Goal: Information Seeking & Learning: Learn about a topic

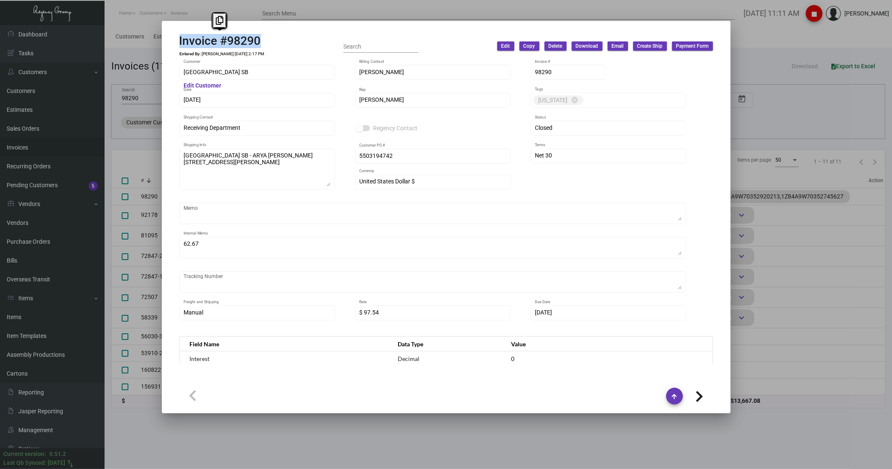
scroll to position [232, 0]
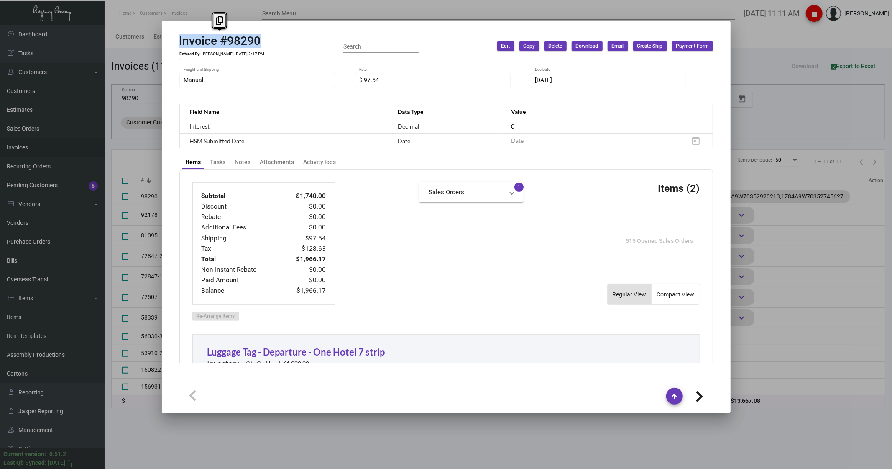
click at [244, 7] on div at bounding box center [446, 234] width 892 height 469
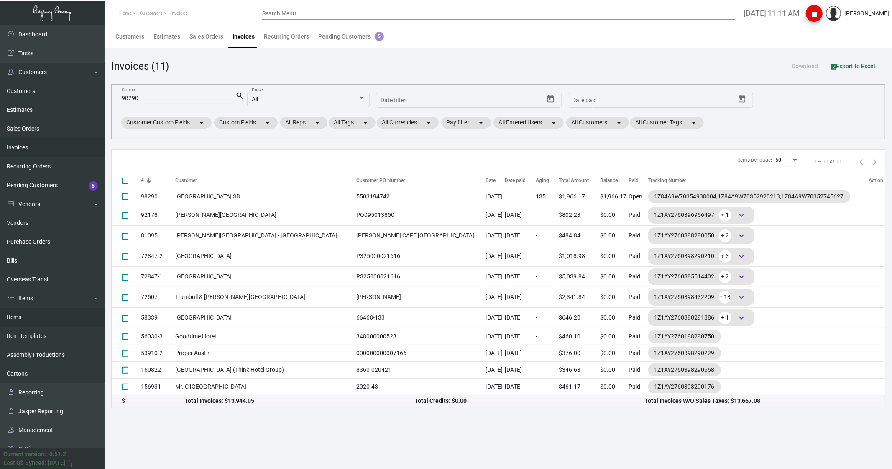
click at [20, 317] on link "Items" at bounding box center [52, 316] width 105 height 19
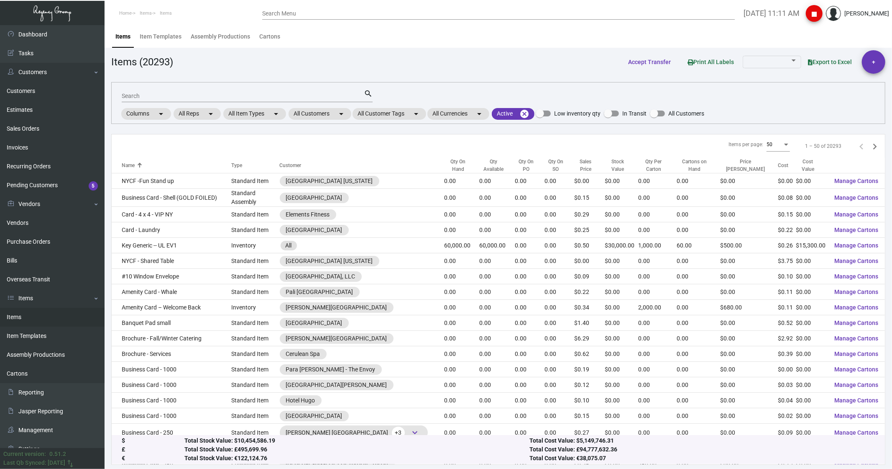
click at [156, 97] on input "Search" at bounding box center [243, 96] width 242 height 7
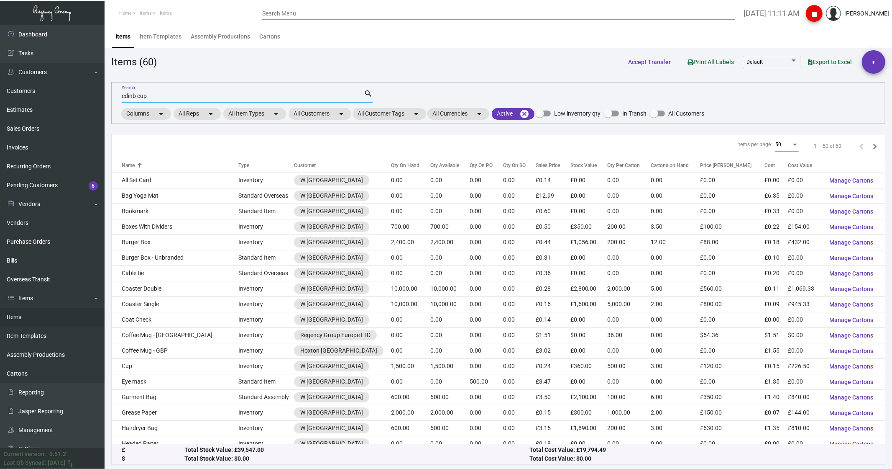
type input "edinb cup"
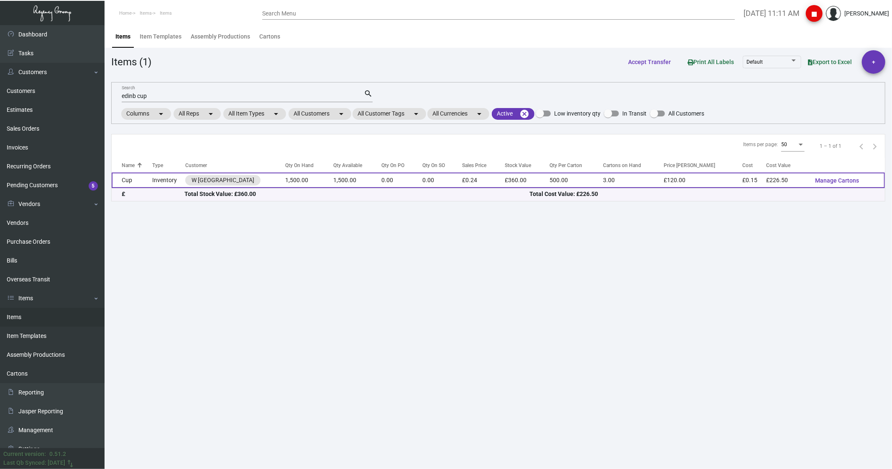
click at [128, 180] on td "Cup" at bounding box center [132, 179] width 41 height 15
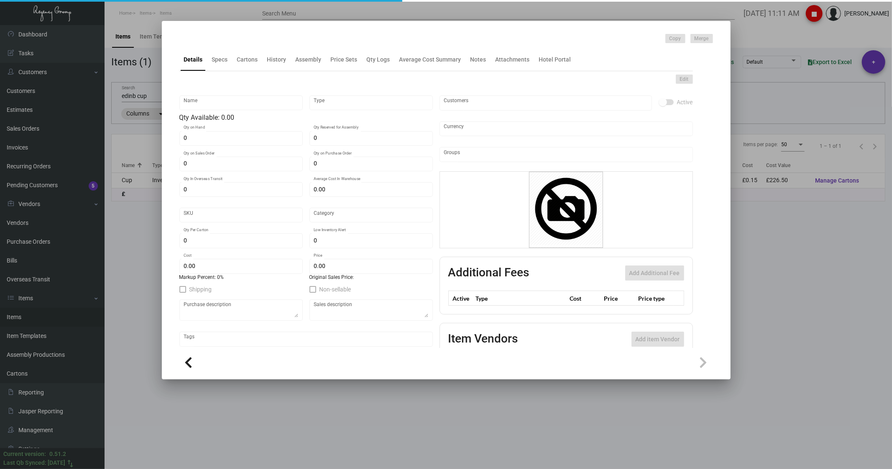
type input "Cup"
type input "Inventory"
type input "1,500"
type input "£ 0.00"
type input "Standard"
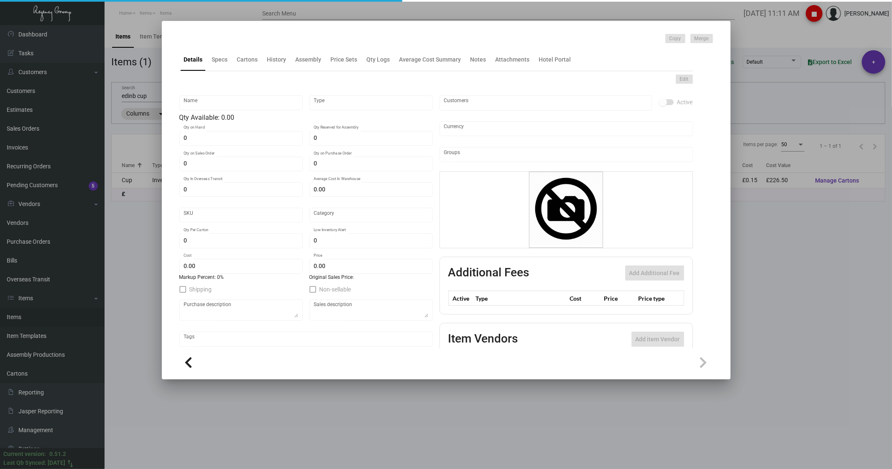
type input "500"
type input "£ 0.151"
type input "£ 0.24"
checkbox input "true"
type input "United Kingdom Pound £"
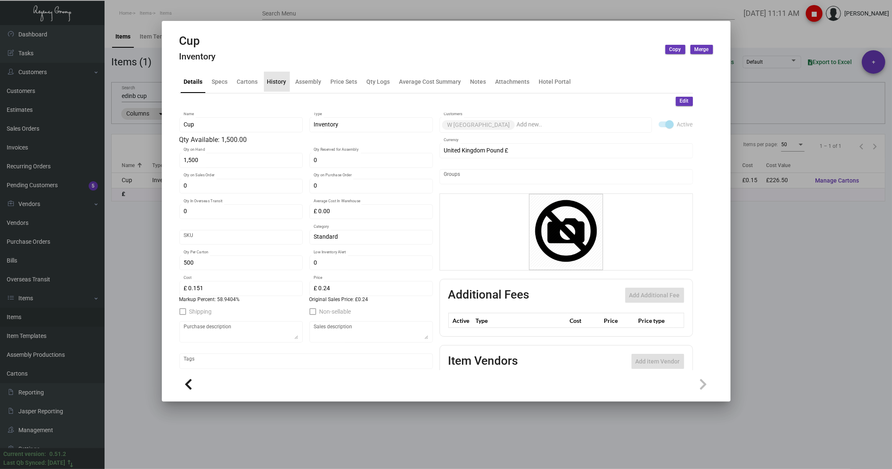
click at [276, 83] on div "History" at bounding box center [276, 81] width 19 height 9
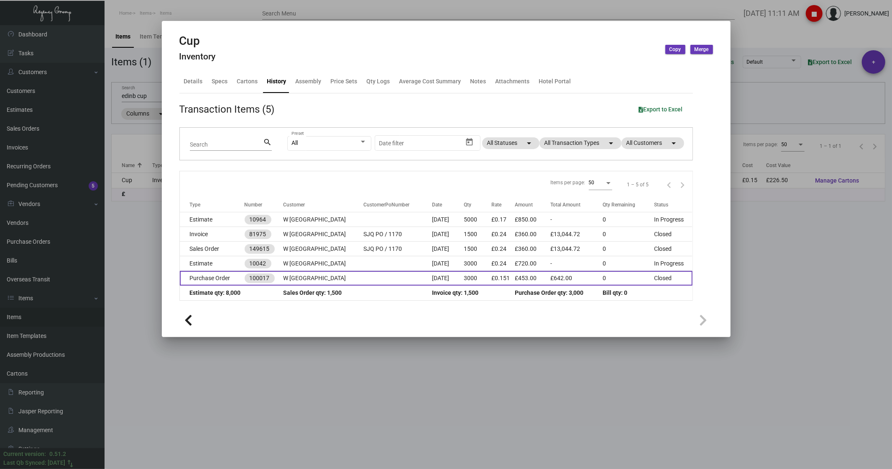
click at [203, 280] on td "Purchase Order" at bounding box center [212, 278] width 65 height 15
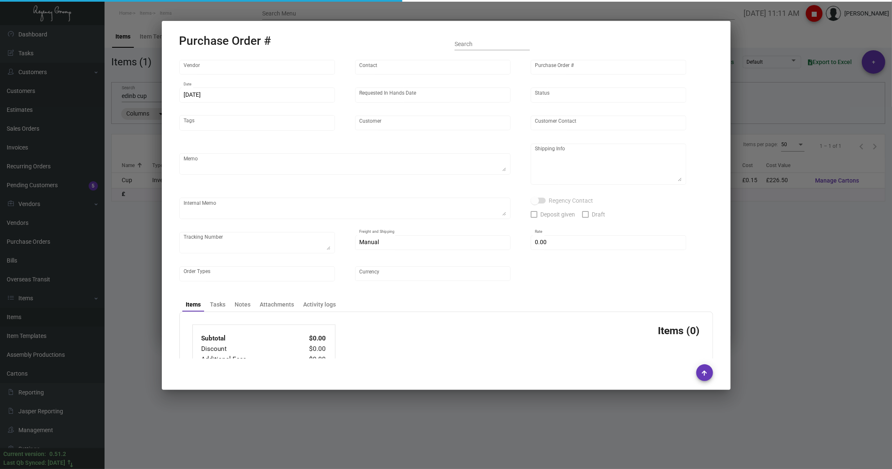
type input "[DOMAIN_NAME]"
type input "[PERSON_NAME]"
type input "100017"
type input "[DATE]"
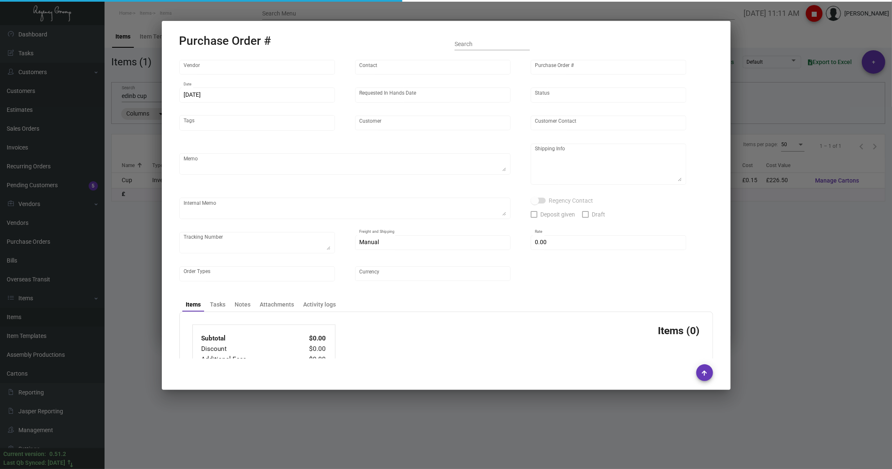
type input "W [GEOGRAPHIC_DATA]"
type input "[PERSON_NAME]"
type textarea "W [GEOGRAPHIC_DATA] - [PERSON_NAME] St [PERSON_NAME] Quarter Office, [STREET_AD…"
type textarea "Amounts is in EURO In [GEOGRAPHIC_DATA] qb with another 79 euro for shipping"
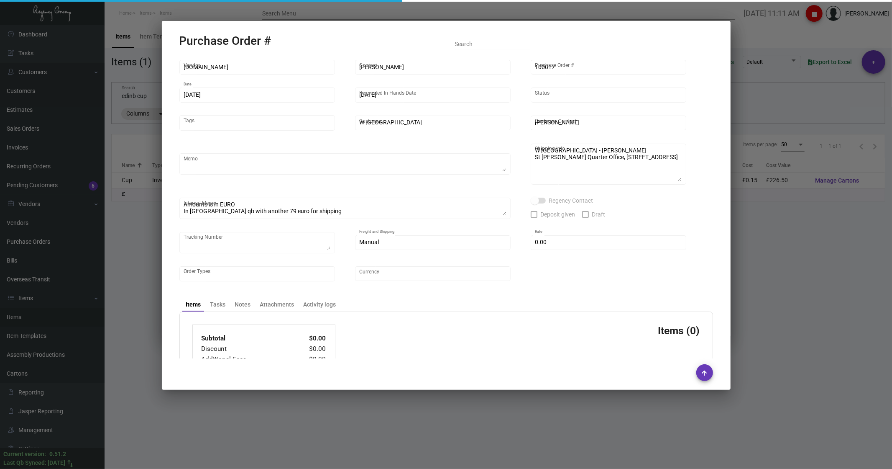
type input "£ 0.00"
type input "United Kingdom Pound £"
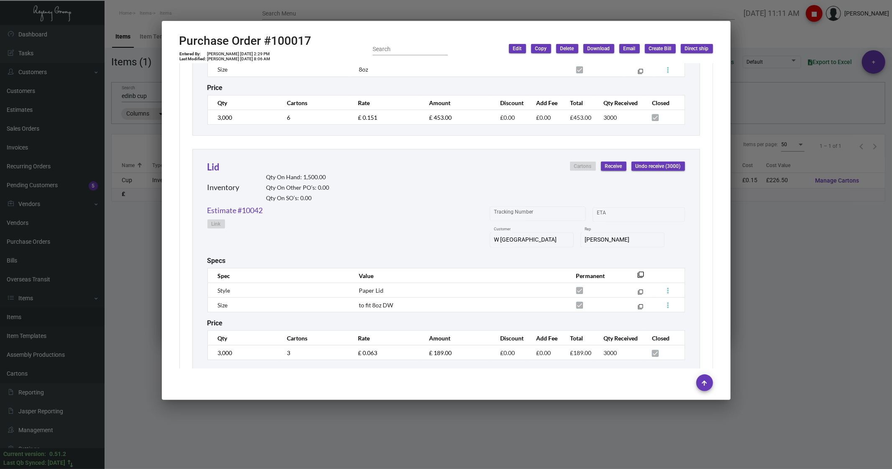
scroll to position [607, 0]
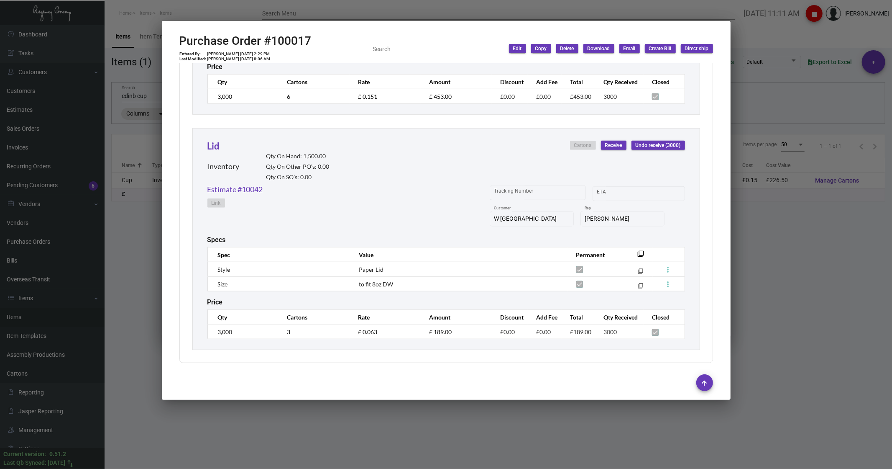
click at [765, 276] on div at bounding box center [446, 234] width 892 height 469
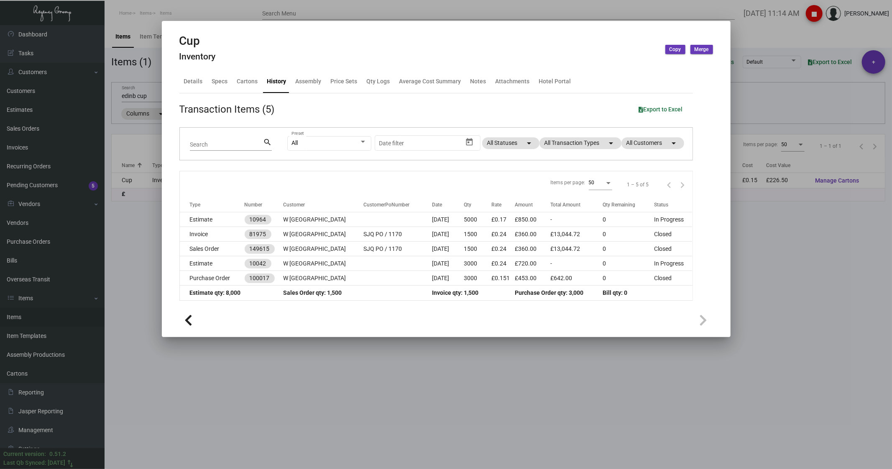
click at [131, 138] on div at bounding box center [446, 234] width 892 height 469
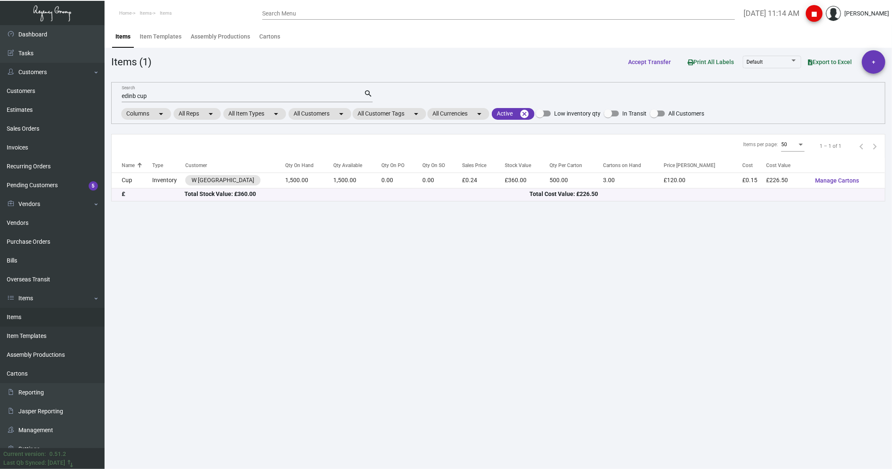
click at [150, 91] on div "edinb cup Search" at bounding box center [243, 95] width 242 height 13
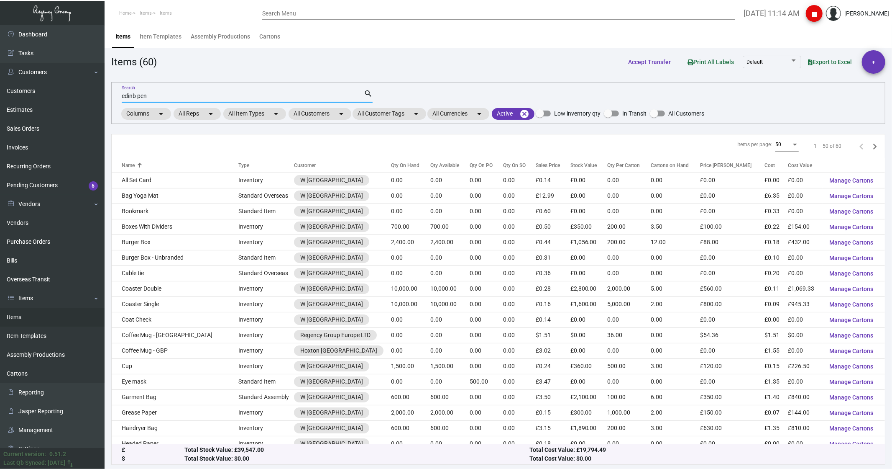
type input "edinb pen"
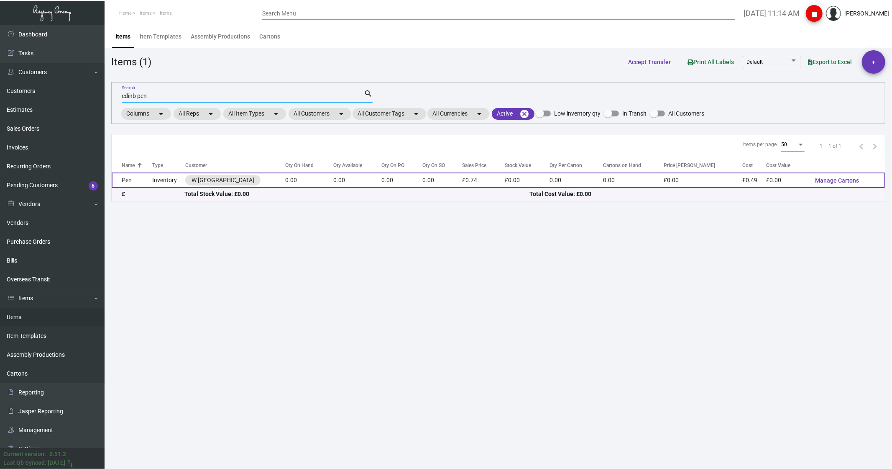
click at [133, 181] on td "Pen" at bounding box center [132, 179] width 41 height 15
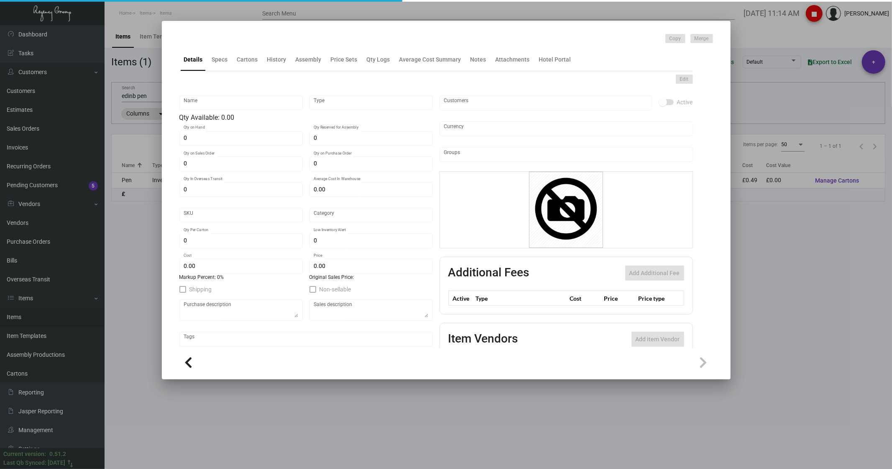
type input "Pen"
type input "Inventory"
type input "£ 0.00"
type input "WEDMP18"
type input "Overseas"
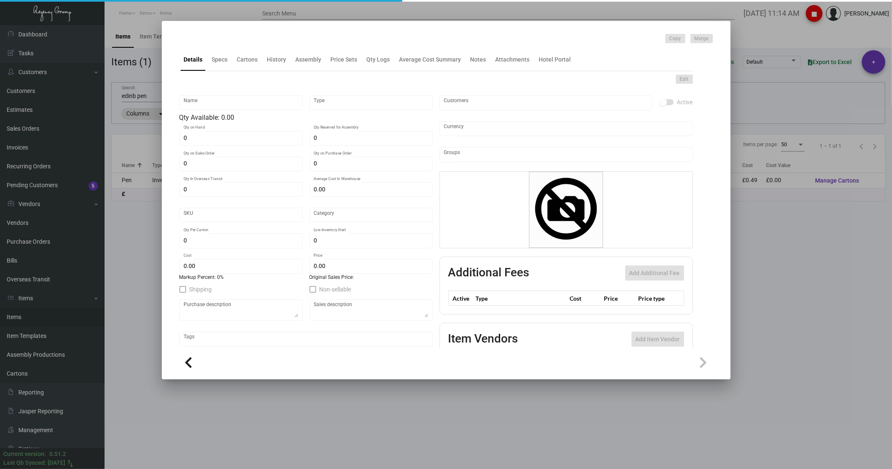
type input "£ 0.49"
type input "£ 0.74"
checkbox input "true"
type input "United Kingdom Pound £"
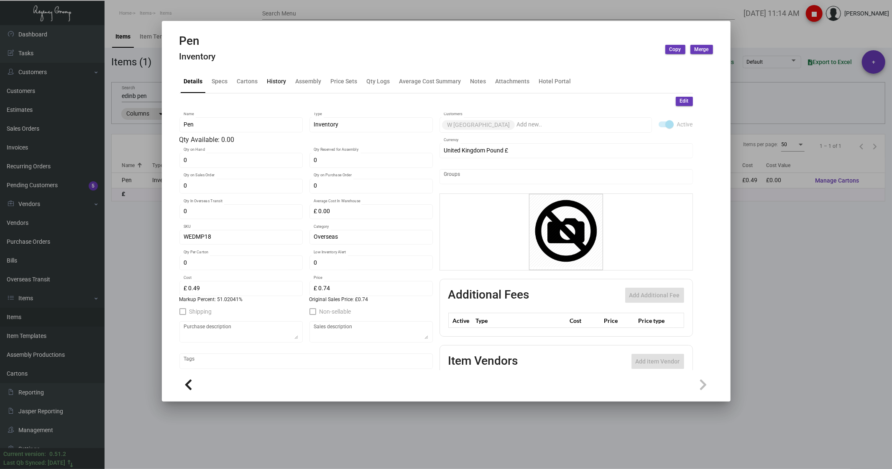
click at [283, 80] on div "History" at bounding box center [276, 81] width 19 height 9
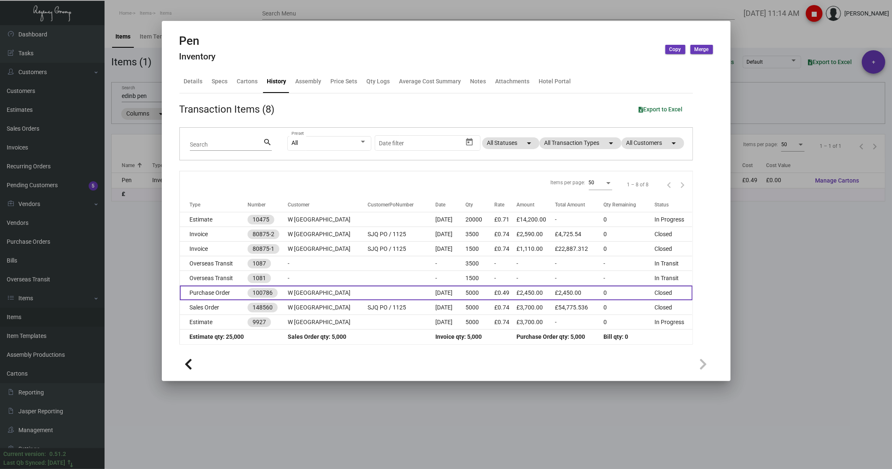
click at [197, 293] on td "Purchase Order" at bounding box center [214, 292] width 68 height 15
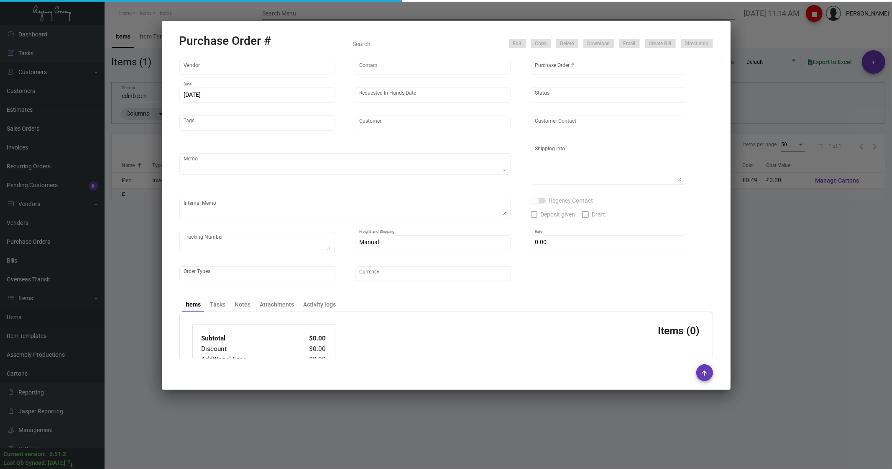
type input "Prostar - Pens"
type input "[PERSON_NAME]"
type input "100786"
type input "[DATE]"
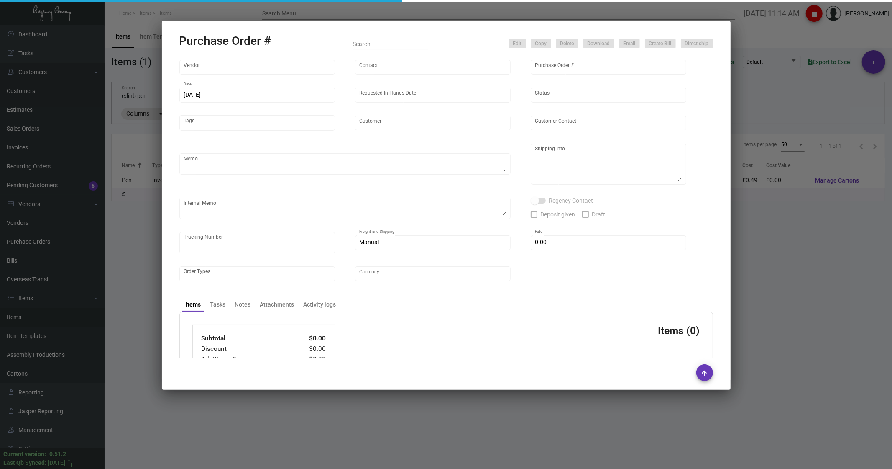
type input "W [GEOGRAPHIC_DATA]"
type input "[PERSON_NAME]"
type textarea "Please produce sample."
type textarea "Regency Group Europe td [STREET_ADDRESS]"
type textarea "Odoo P00725 Amount is in USD Shipping £384.07"
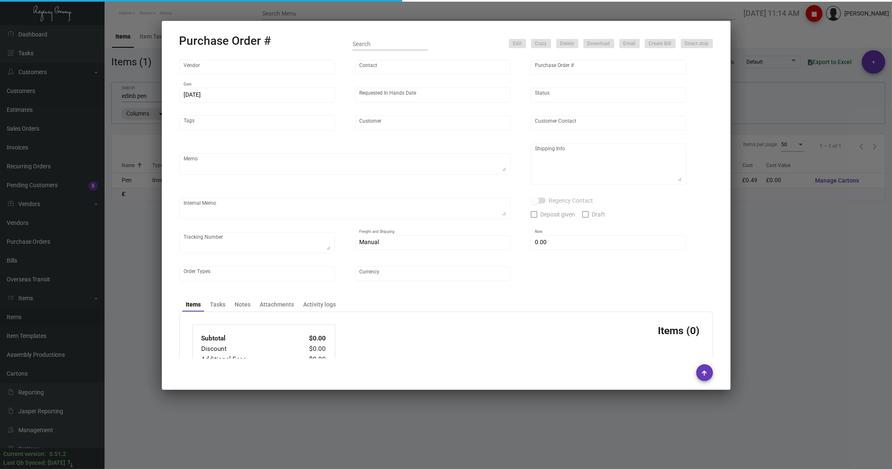
type input "£ 0.00"
type input "United Kingdom Pound £"
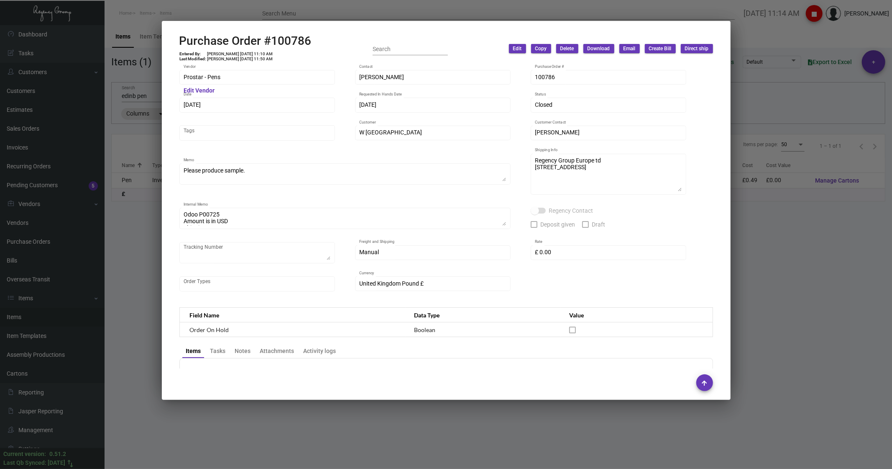
click at [777, 263] on div at bounding box center [446, 234] width 892 height 469
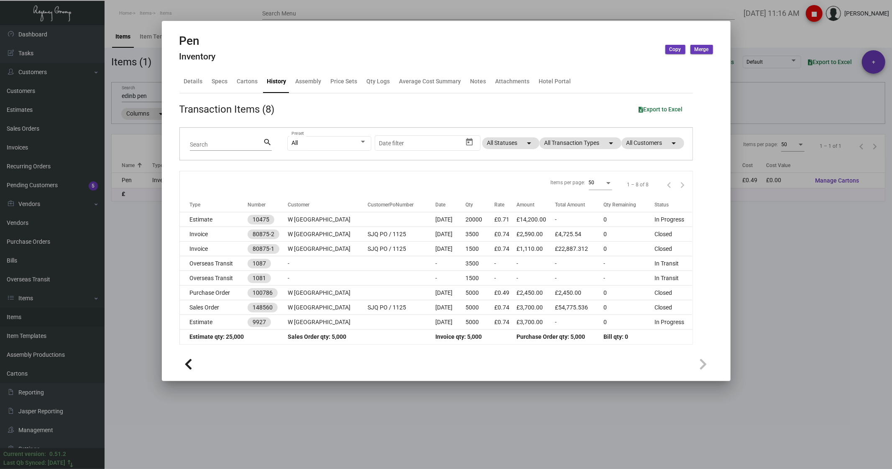
click at [750, 39] on div at bounding box center [446, 234] width 892 height 469
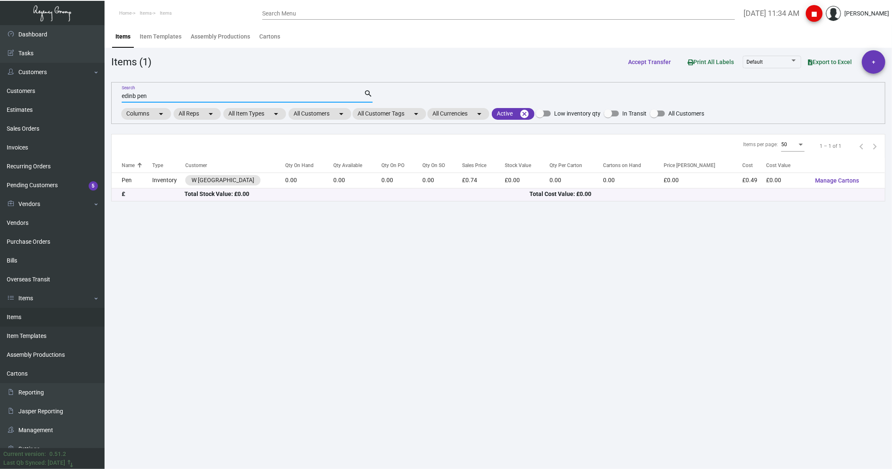
click at [152, 95] on input "edinb pen" at bounding box center [243, 96] width 242 height 7
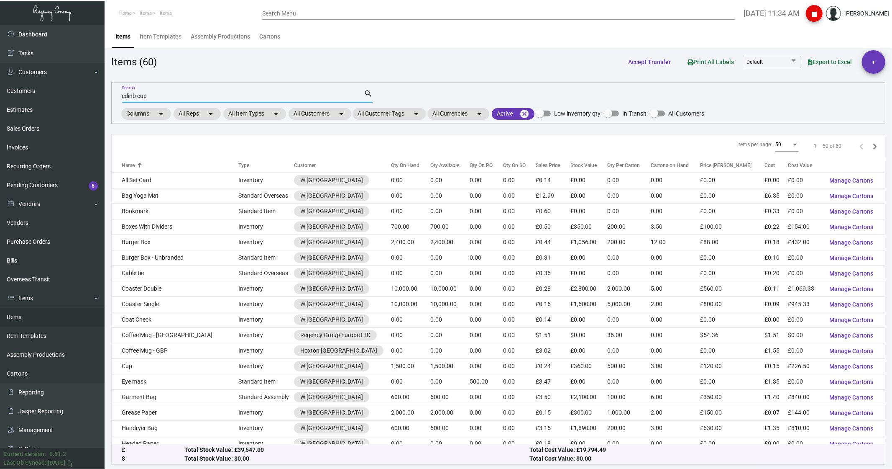
type input "edinb cup"
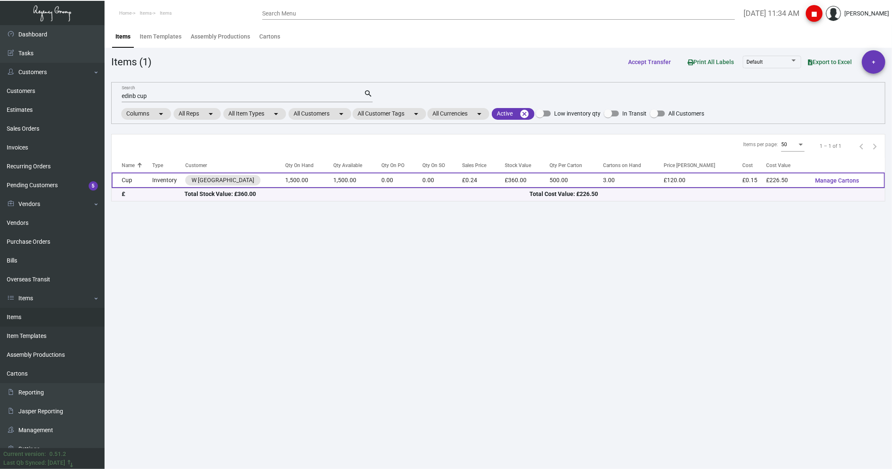
click at [139, 179] on td "Cup" at bounding box center [132, 179] width 41 height 15
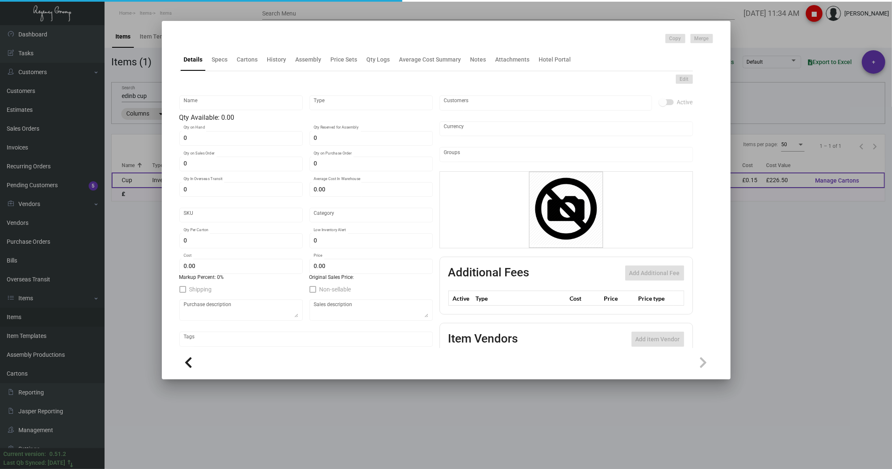
type input "Cup"
type input "Inventory"
type input "1,500"
type input "£ 0.00"
type input "Standard"
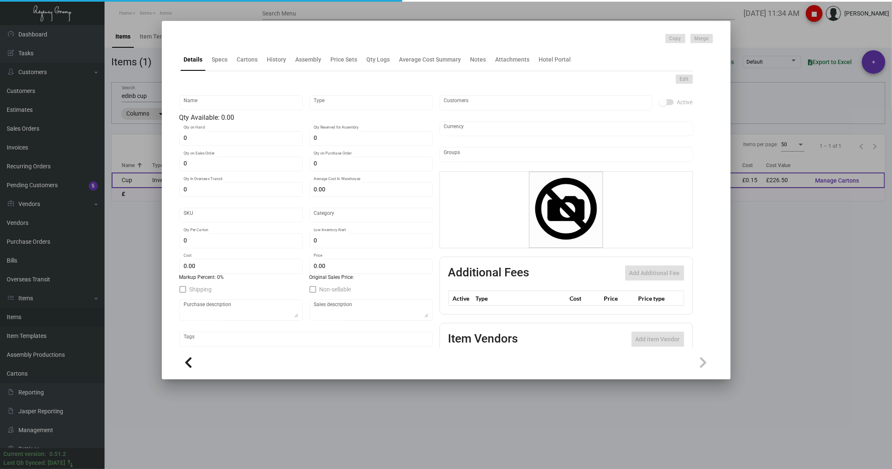
type input "500"
type input "£ 0.151"
type input "£ 0.24"
checkbox input "true"
type input "United Kingdom Pound £"
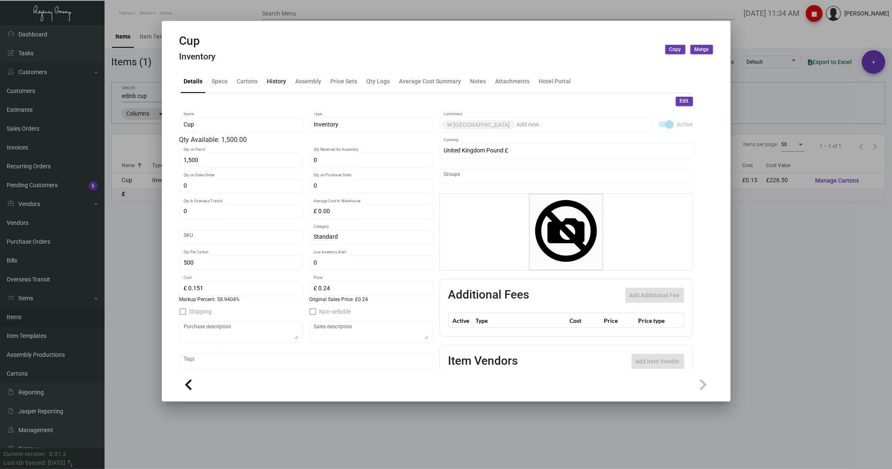
click at [269, 80] on div "History" at bounding box center [276, 81] width 19 height 9
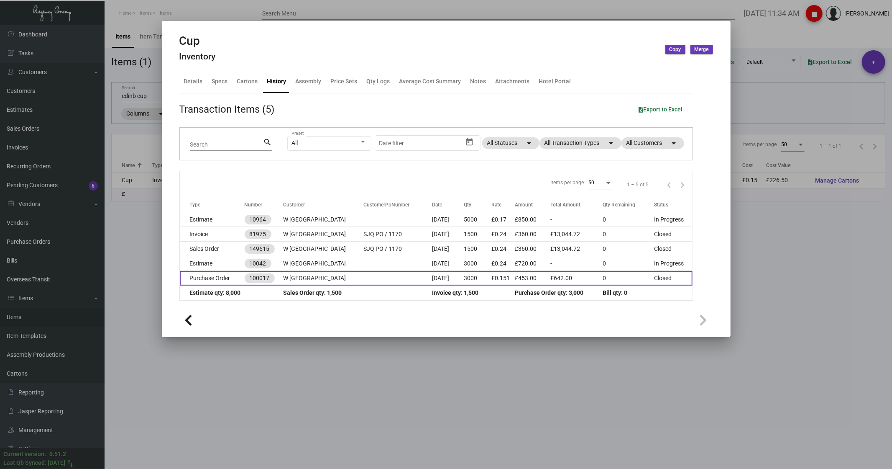
click at [209, 282] on td "Purchase Order" at bounding box center [212, 278] width 65 height 15
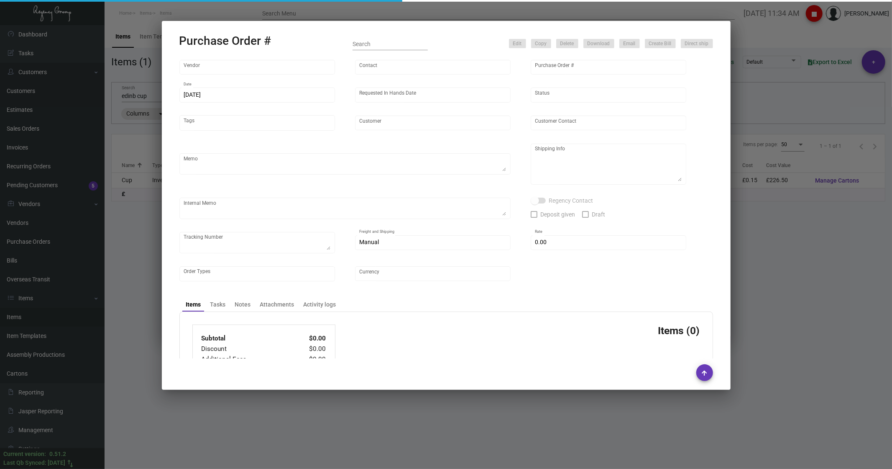
type input "[DOMAIN_NAME]"
type input "[PERSON_NAME]"
type input "100017"
type input "[DATE]"
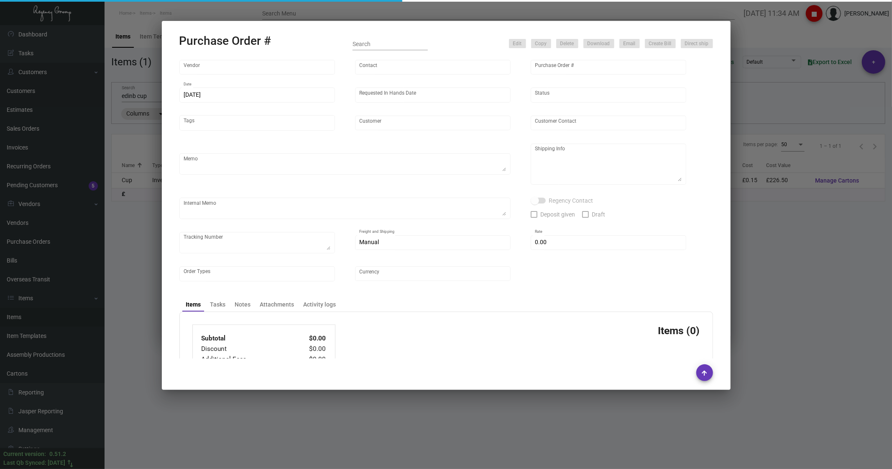
type input "W [GEOGRAPHIC_DATA]"
type input "[PERSON_NAME]"
type textarea "W [GEOGRAPHIC_DATA] - [PERSON_NAME] St [PERSON_NAME] Quarter Office, [STREET_AD…"
type textarea "Amounts is in EURO In [GEOGRAPHIC_DATA] qb with another 79 euro for shipping"
type input "£ 0.00"
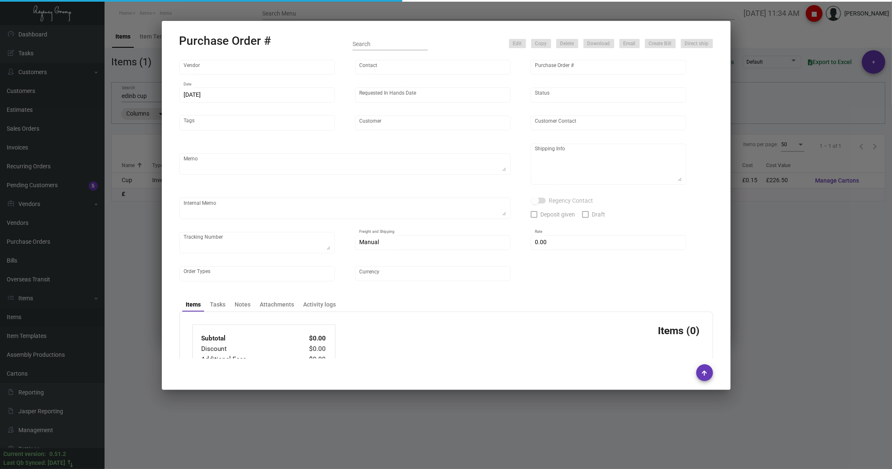
type input "United Kingdom Pound £"
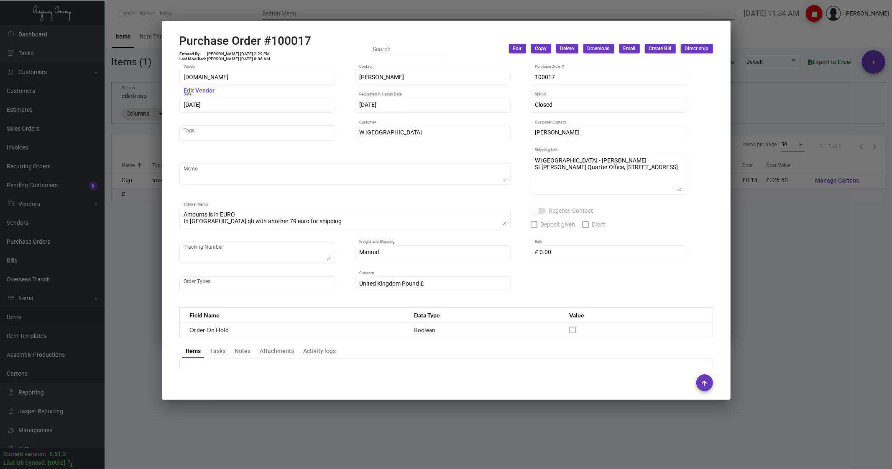
click at [207, 88] on mat-hint "Edit Vendor" at bounding box center [199, 90] width 31 height 7
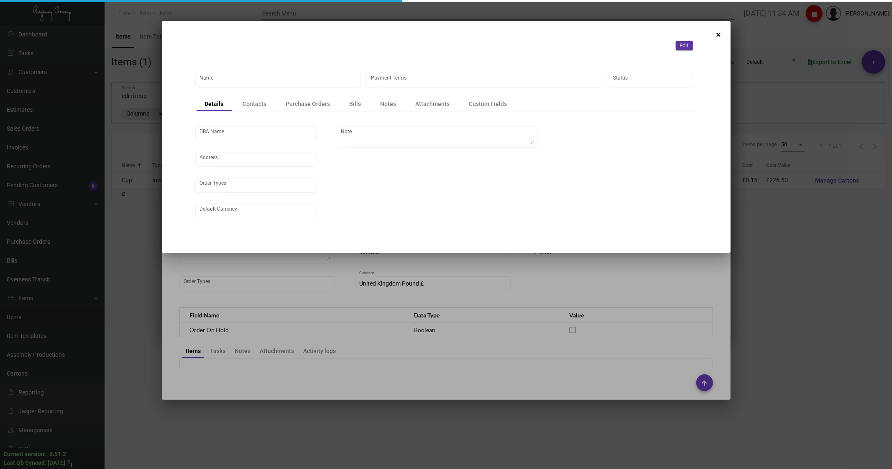
type input "[DOMAIN_NAME]"
type input "Credit Card with order"
type input "United Kingdom Pound £"
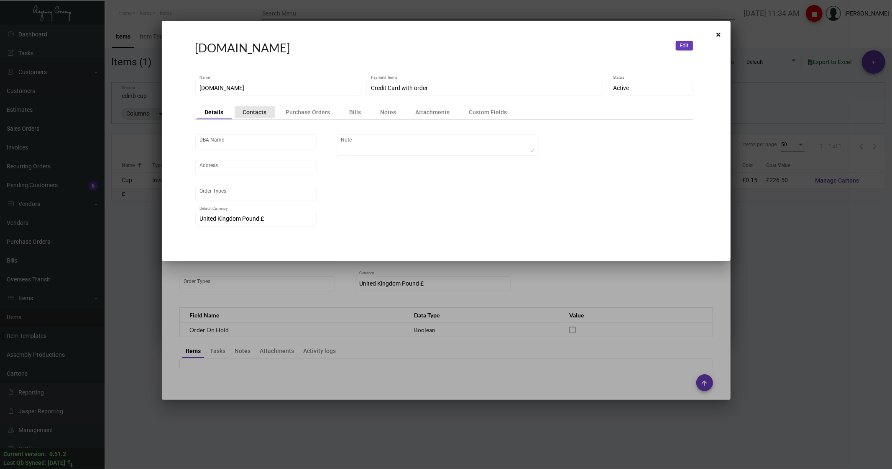
click at [252, 113] on div "Contacts" at bounding box center [255, 112] width 24 height 8
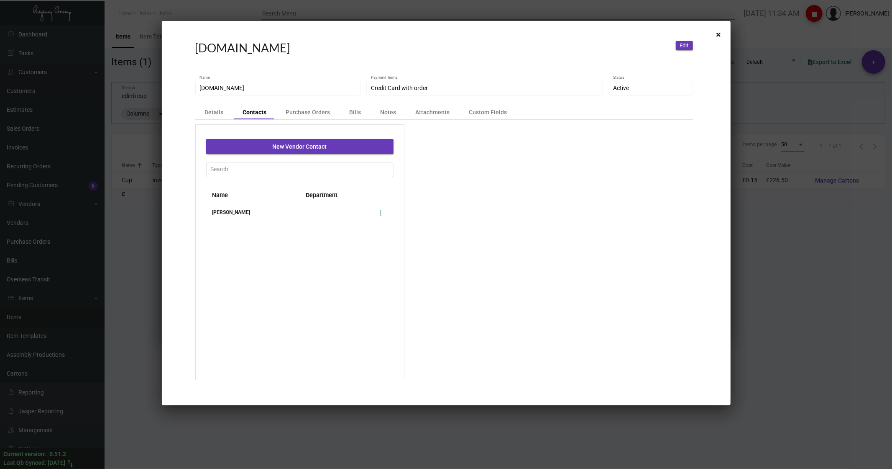
click at [233, 213] on div "[PERSON_NAME]" at bounding box center [253, 212] width 94 height 8
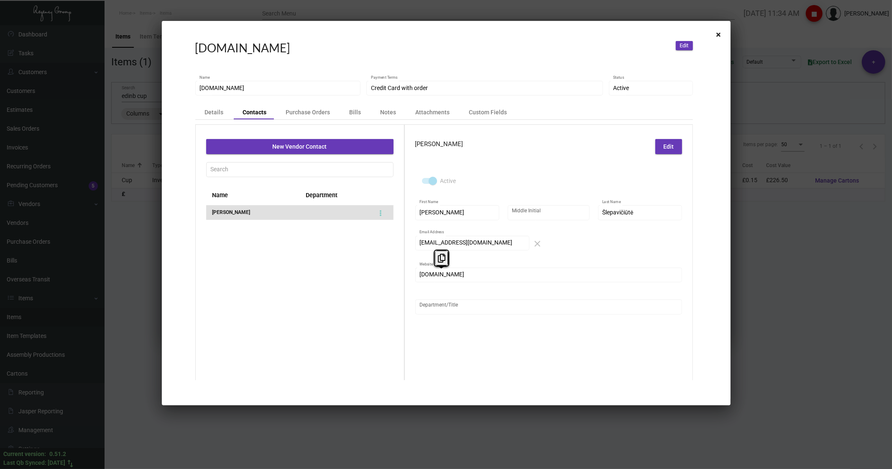
click at [414, 278] on div "[PERSON_NAME] Edit Active [PERSON_NAME] First Name Middle Initial Šlepavičiūtė …" at bounding box center [549, 321] width 289 height 394
click at [756, 30] on div at bounding box center [446, 234] width 892 height 469
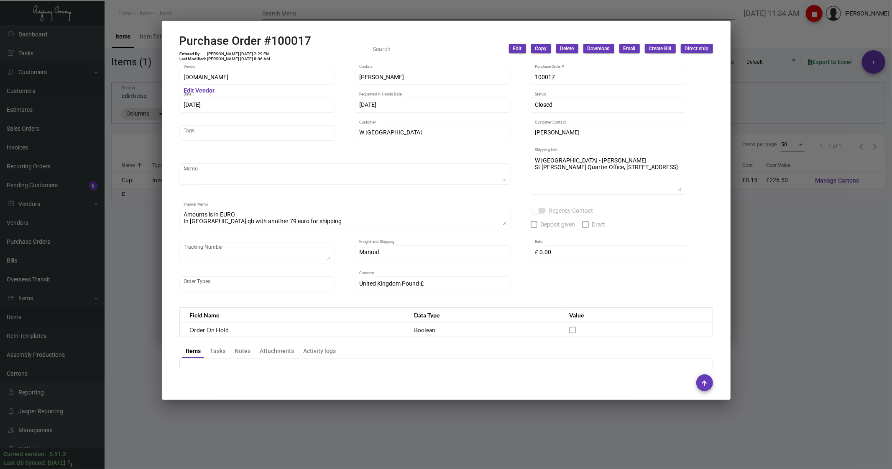
click at [106, 26] on div at bounding box center [446, 234] width 892 height 469
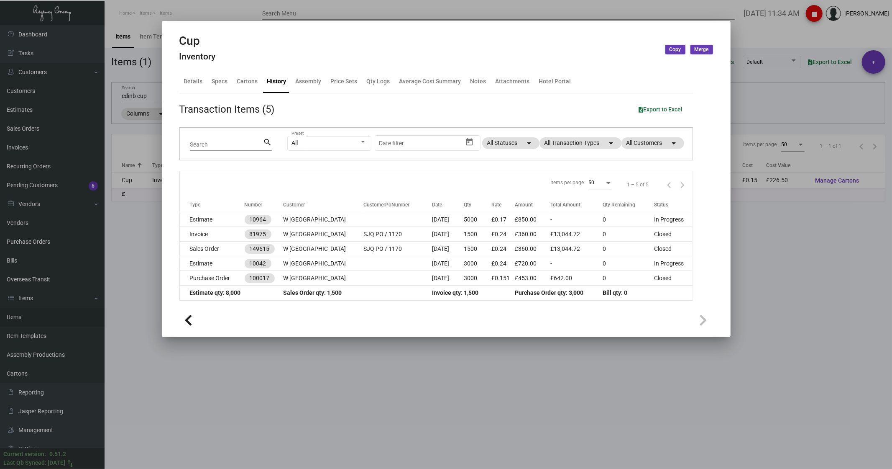
click at [130, 15] on div at bounding box center [446, 234] width 892 height 469
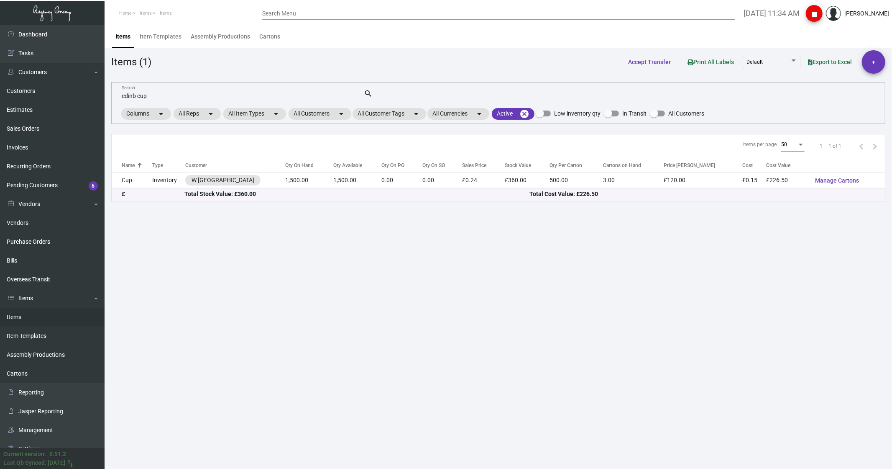
click at [172, 93] on input "edinb cup" at bounding box center [243, 96] width 242 height 7
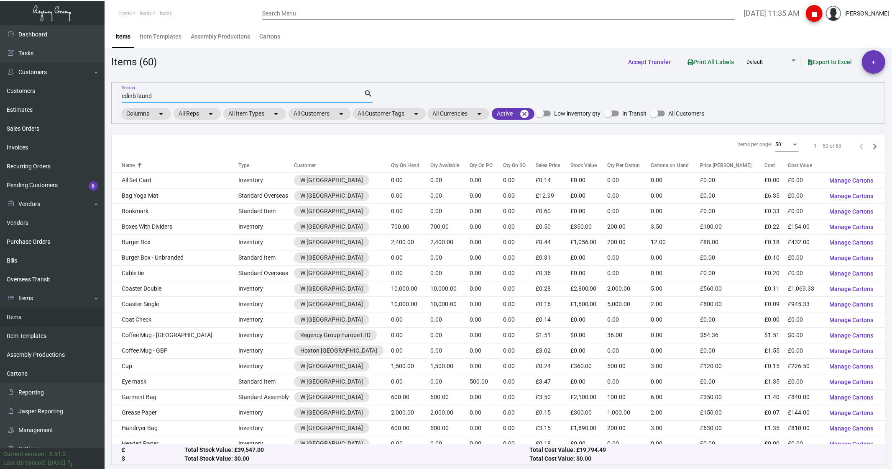
type input "edinb laund"
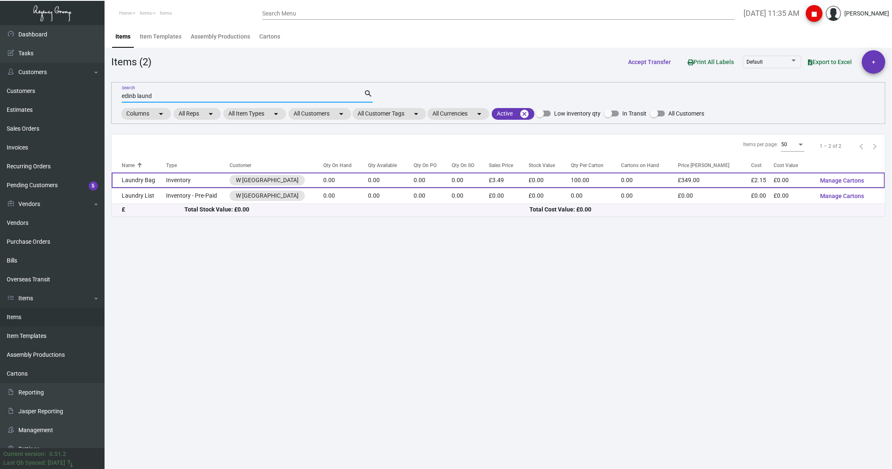
click at [151, 187] on td "Laundry Bag" at bounding box center [139, 179] width 54 height 15
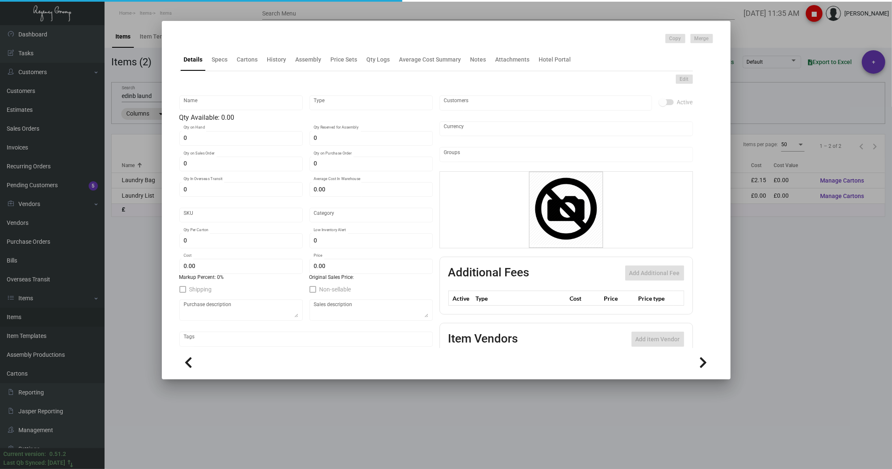
type input "Laundry Bag"
type input "Inventory"
type input "£ 0.00"
type input "WEDLB12"
type input "Overseas"
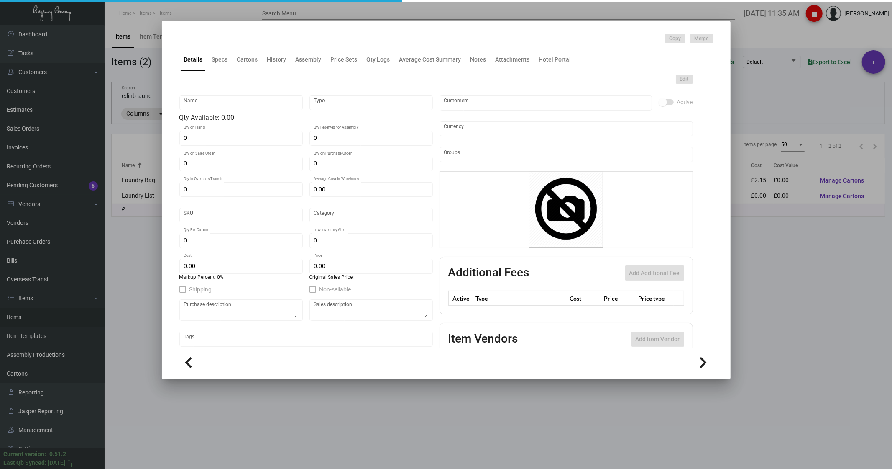
type input "100"
type input "£ 2.15"
type input "£ 3.49"
checkbox input "true"
type input "United Kingdom Pound £"
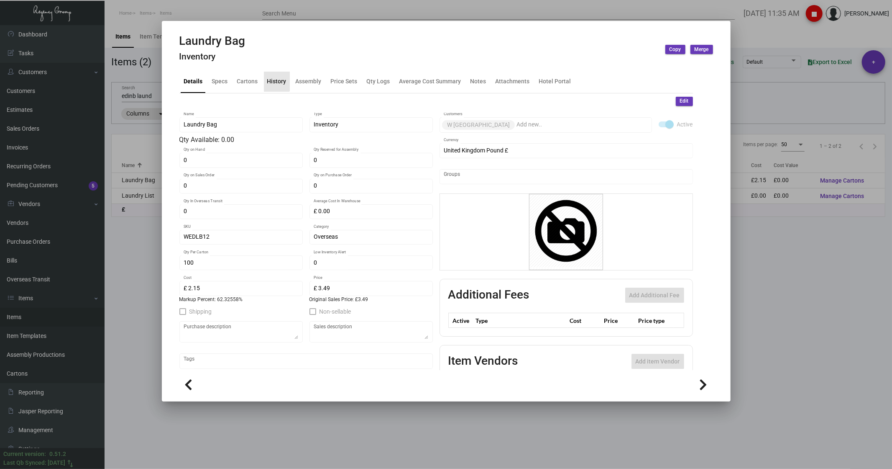
click at [274, 78] on div "History" at bounding box center [276, 81] width 19 height 9
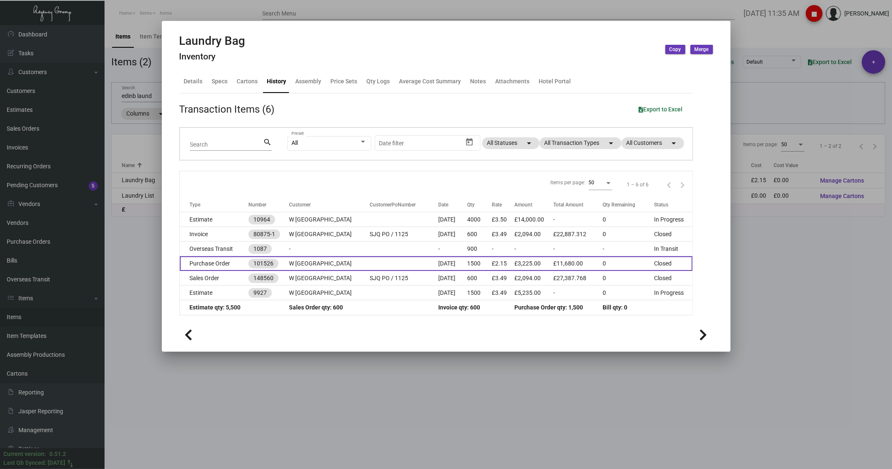
click at [208, 267] on td "Purchase Order" at bounding box center [214, 263] width 69 height 15
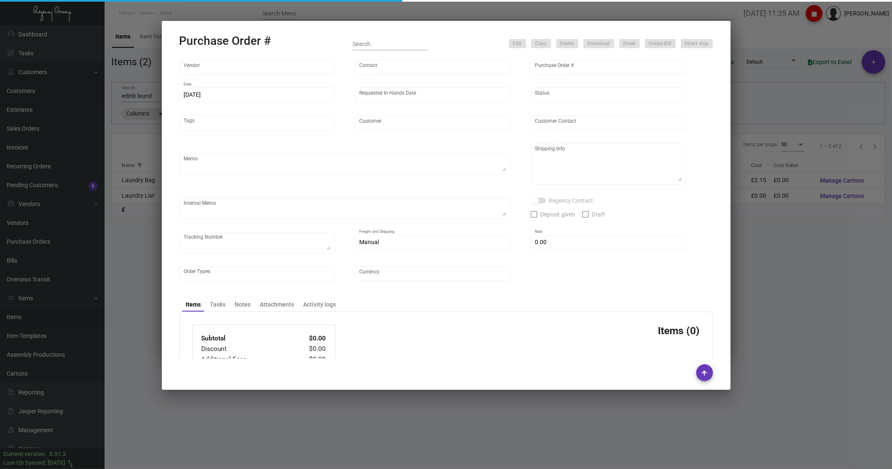
type input "Hangzhou [PERSON_NAME] Leisure Product Co. LTD"
type input "[PERSON_NAME]"
type input "101526"
type input "[DATE]"
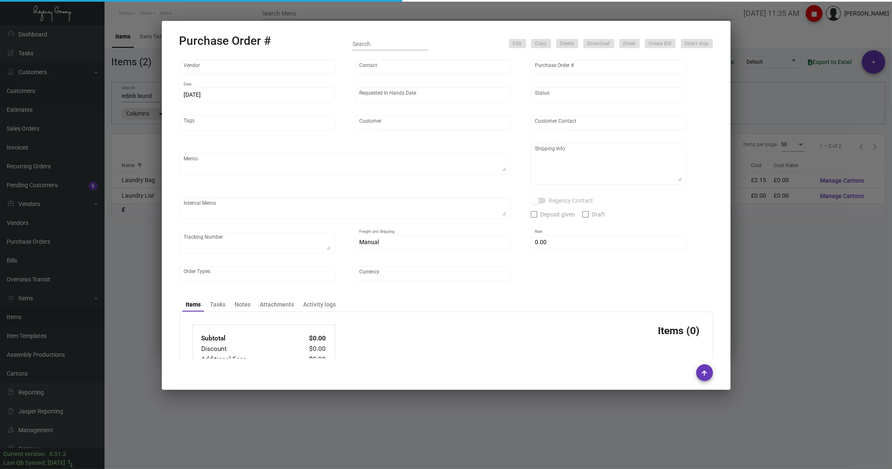
type input "W [GEOGRAPHIC_DATA]"
type input "[PERSON_NAME]"
type textarea "Please super rush, we have air ship qty for [DATE]. Please note size change tha…"
type textarea "Regency group Europe Ltd [STREET_ADDRESS]"
type textarea "Amounts are in USD Total quantity 4400 in [GEOGRAPHIC_DATA] qb Quantity 2400 in…"
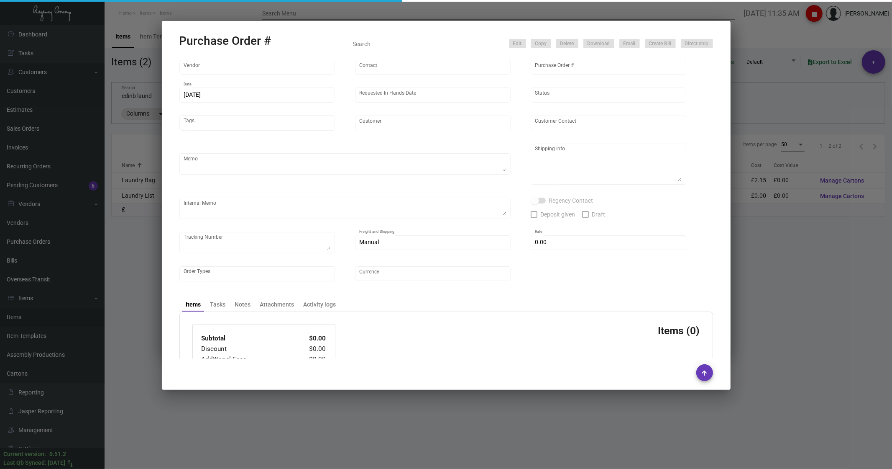
type input "£ 0.00"
type input "United Kingdom Pound £"
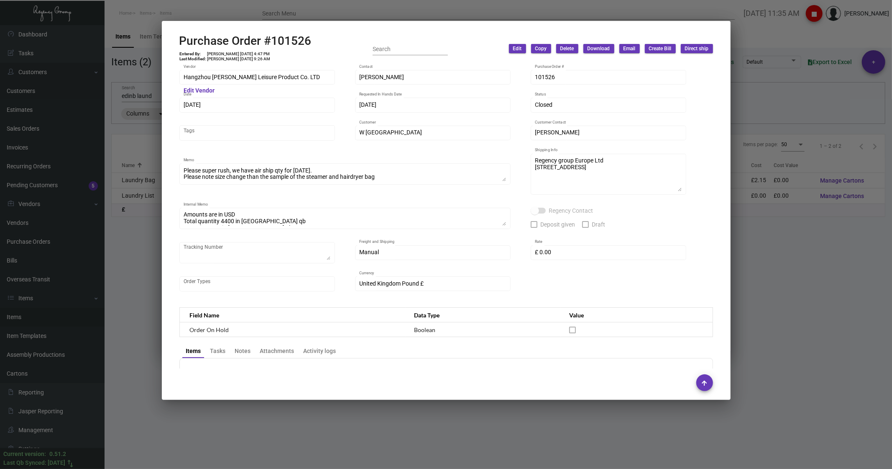
click at [793, 31] on div at bounding box center [446, 234] width 892 height 469
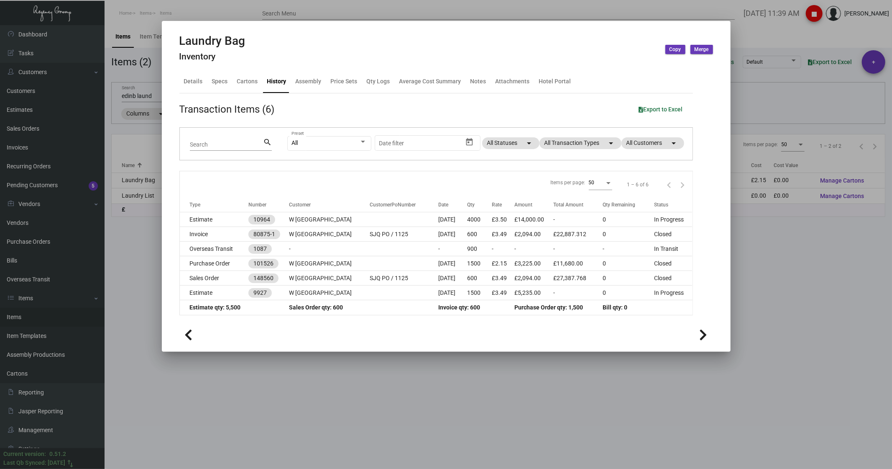
click at [124, 143] on div at bounding box center [446, 234] width 892 height 469
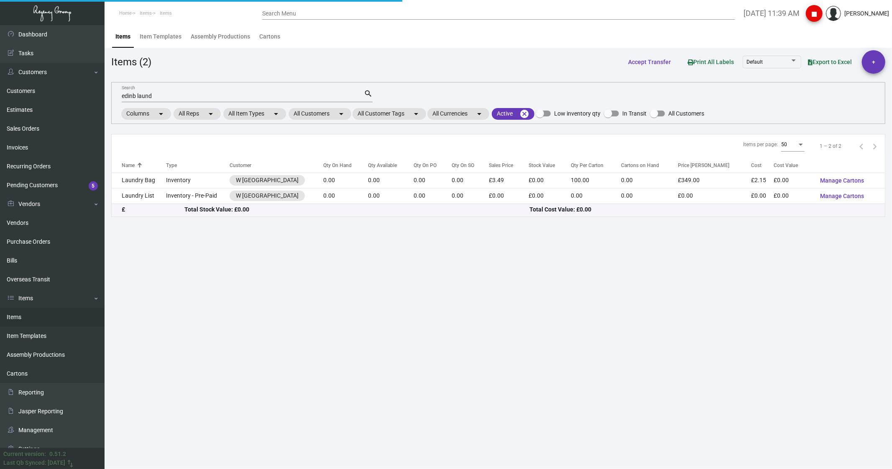
click at [162, 86] on mat-form-field "edinb laund Search search" at bounding box center [247, 95] width 251 height 26
click at [161, 92] on div "edinb laund Search" at bounding box center [243, 95] width 242 height 13
type input "edinb lid"
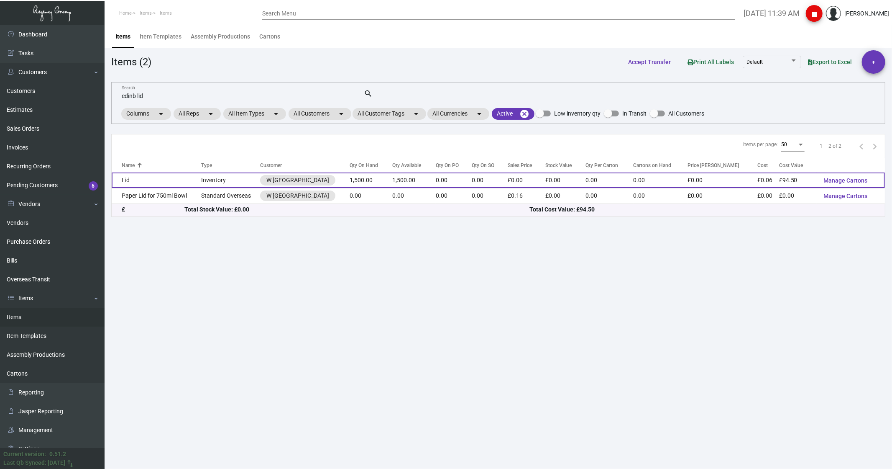
click at [128, 184] on td "Lid" at bounding box center [157, 179] width 90 height 15
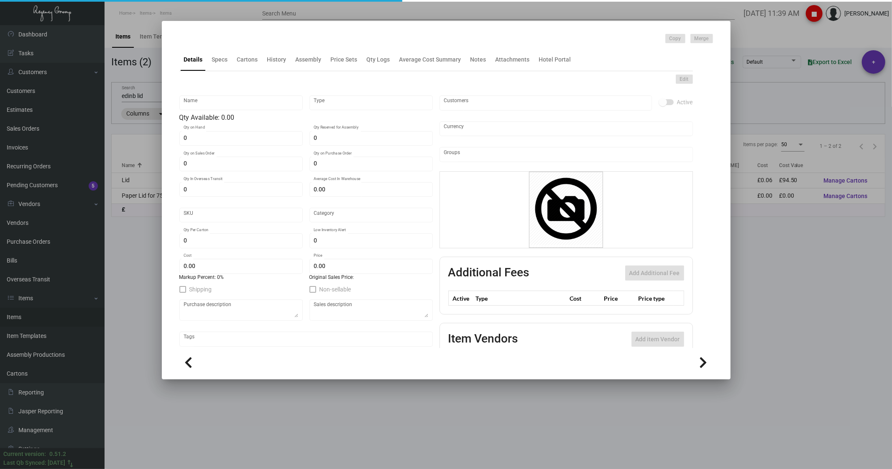
type input "Lid"
type input "Inventory"
type input "1,500"
type input "£ 0.00"
type input "Standard"
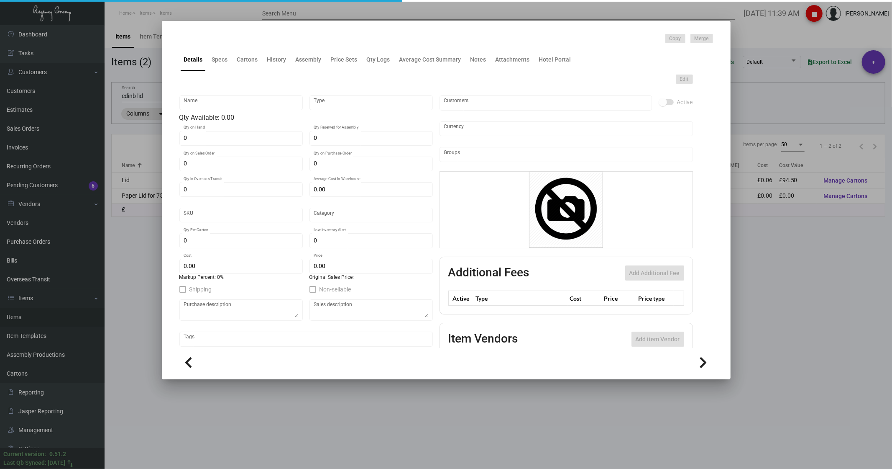
type input "£ 0.063"
type input "£ 0.00"
checkbox input "true"
type input "United Kingdom Pound £"
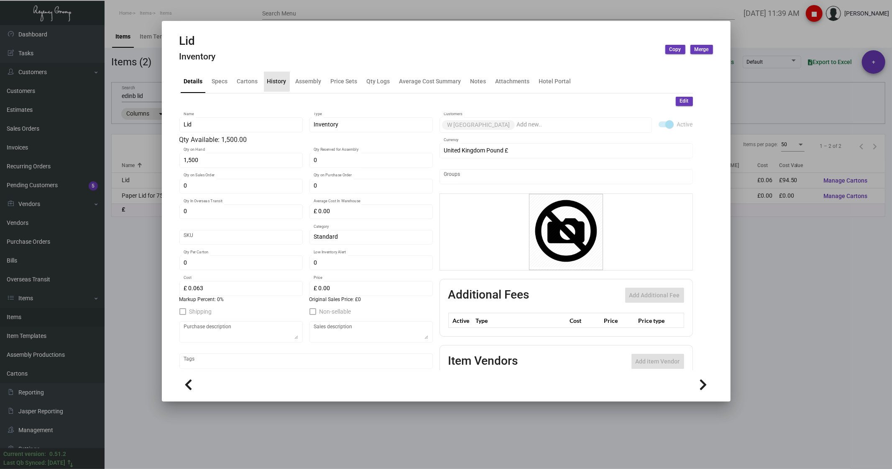
click at [272, 81] on div "History" at bounding box center [276, 81] width 19 height 9
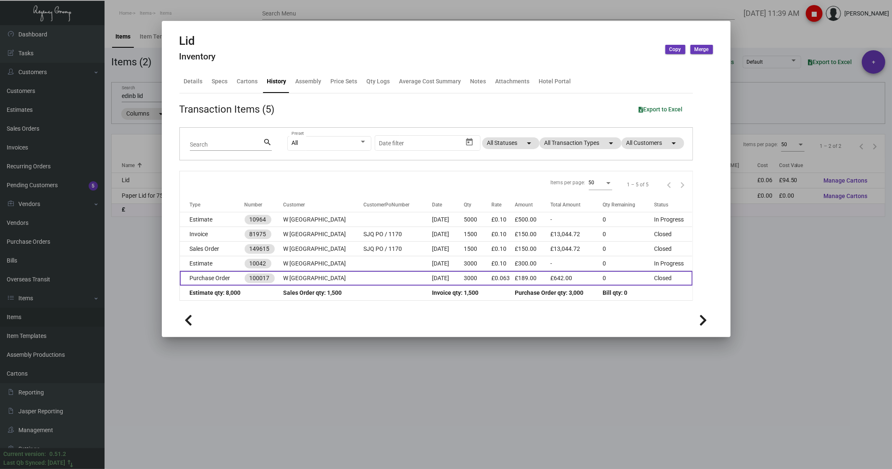
click at [211, 277] on td "Purchase Order" at bounding box center [212, 278] width 65 height 15
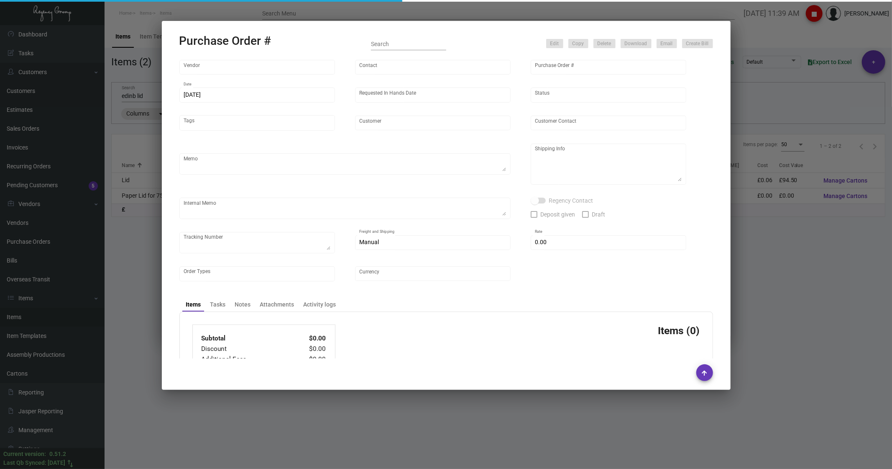
type input "[DOMAIN_NAME]"
type input "[PERSON_NAME]"
type input "100017"
type input "[DATE]"
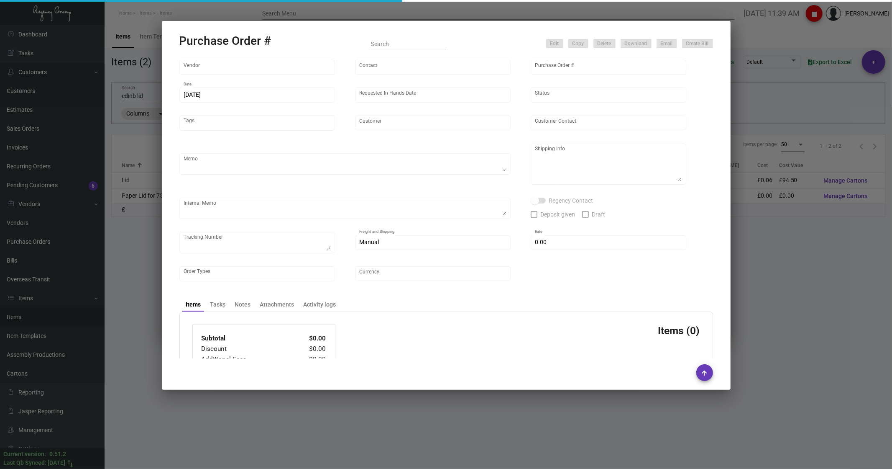
type input "W [GEOGRAPHIC_DATA]"
type input "[PERSON_NAME]"
type textarea "W [GEOGRAPHIC_DATA] - [PERSON_NAME] St [PERSON_NAME] Quarter Office, [STREET_AD…"
type textarea "Amounts is in EURO In [GEOGRAPHIC_DATA] qb with another 79 euro for shipping"
type input "£ 0.00"
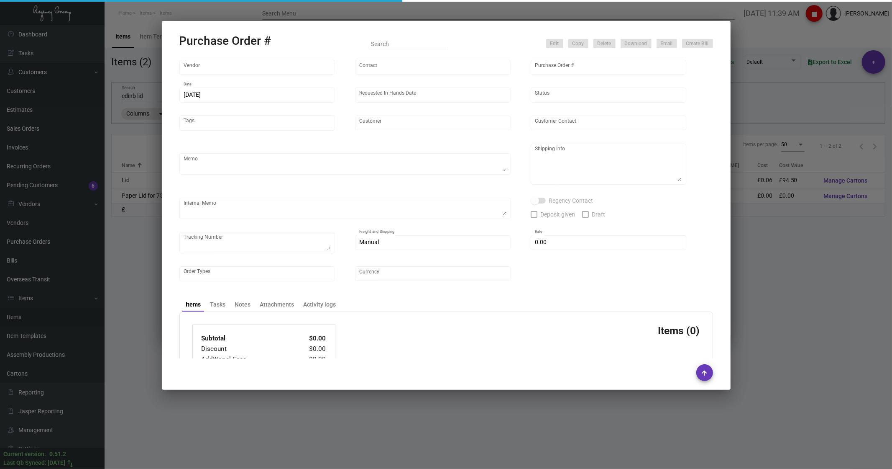
type input "United Kingdom Pound £"
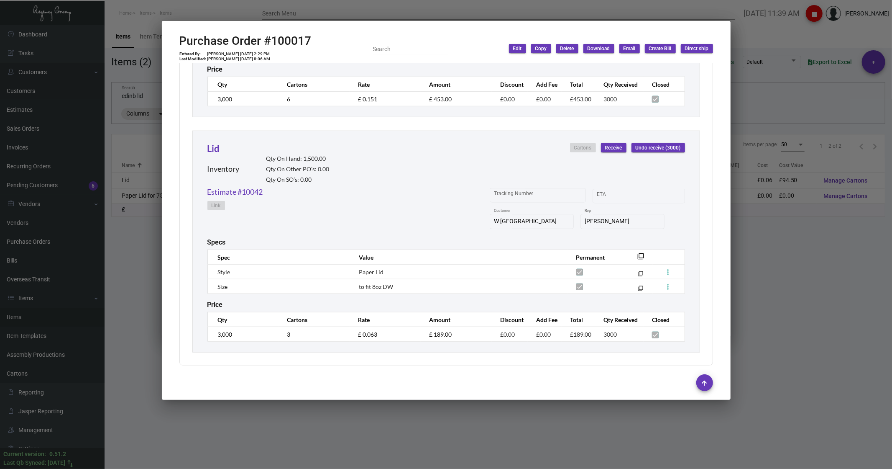
scroll to position [607, 0]
click at [791, 286] on div at bounding box center [446, 234] width 892 height 469
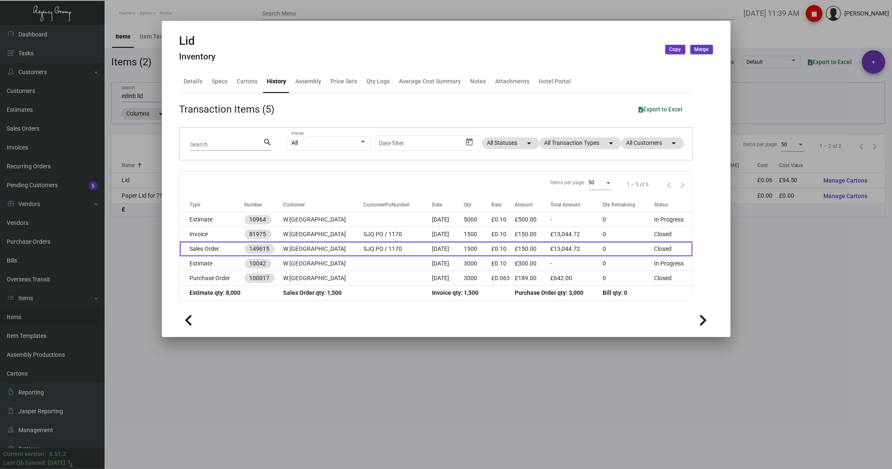
click at [203, 251] on td "Sales Order" at bounding box center [212, 248] width 65 height 15
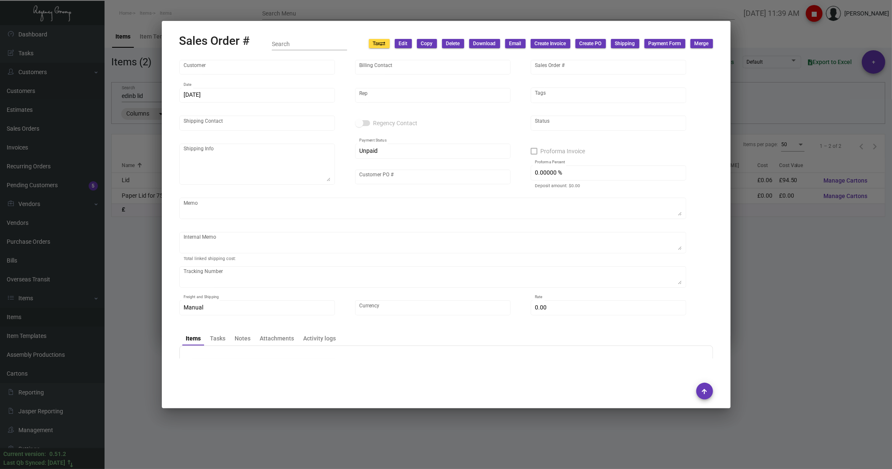
type input "W [GEOGRAPHIC_DATA]"
type input "[PERSON_NAME]"
type input "149615"
type input "[DATE]"
type input "[PERSON_NAME]"
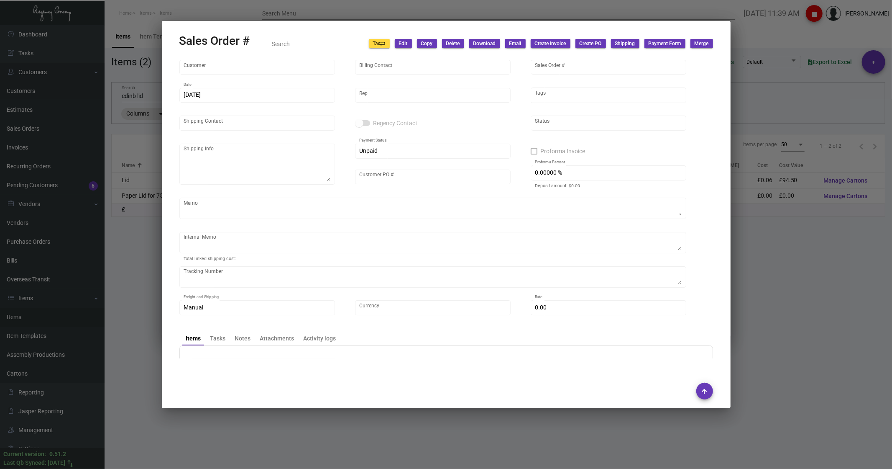
type input "[PERSON_NAME]"
type textarea "W [GEOGRAPHIC_DATA] - [PERSON_NAME] AS PER DELIVERY INSTRUCTION [GEOGRAPHIC_DAT…"
type input "SJQ PO / 1170"
checkbox input "true"
type input "50.00000 %"
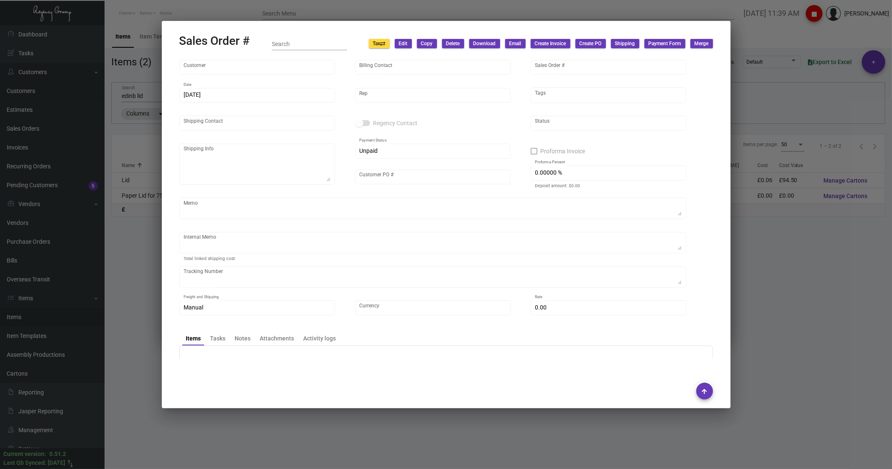
type textarea "[DATE] - Shipped tote bag spa, Shipping Bag large (sea freight), shopping bag m…"
type input "United Kingdom Pound £"
type input "8.50000 %"
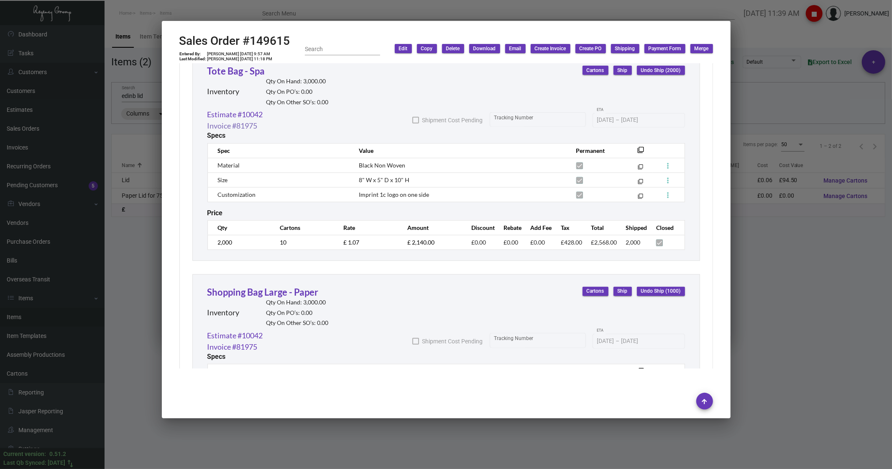
scroll to position [296, 0]
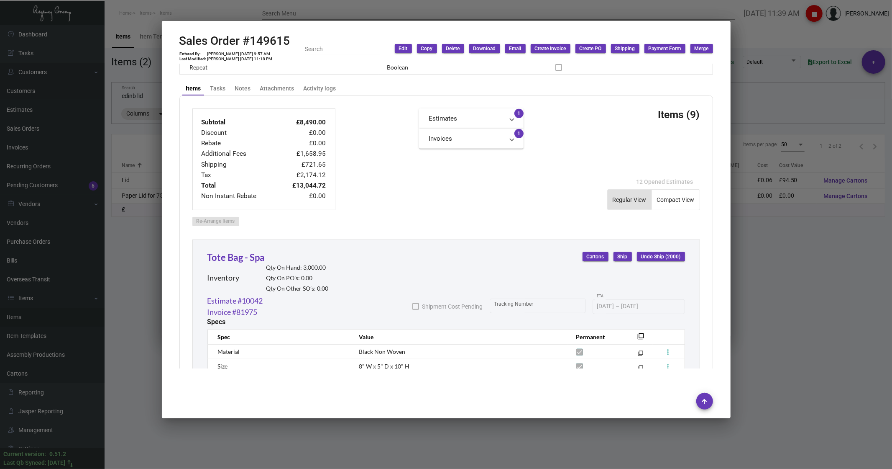
click at [320, 50] on input "Search" at bounding box center [342, 49] width 75 height 7
type input "lid"
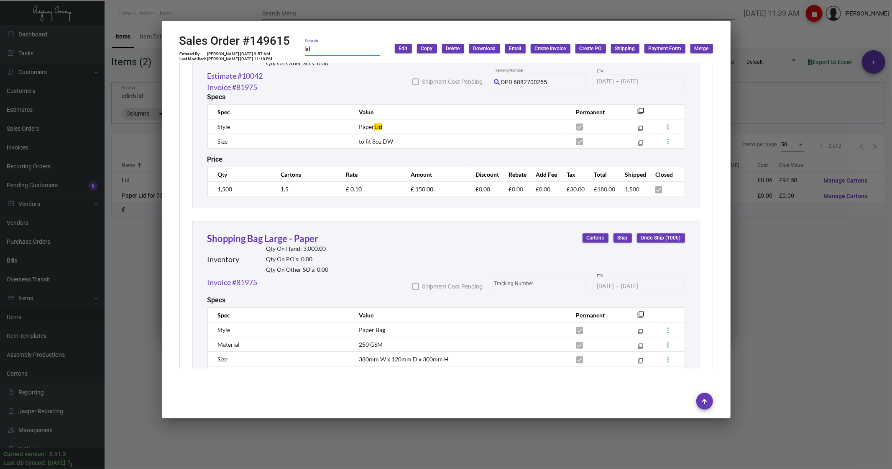
scroll to position [1923, 0]
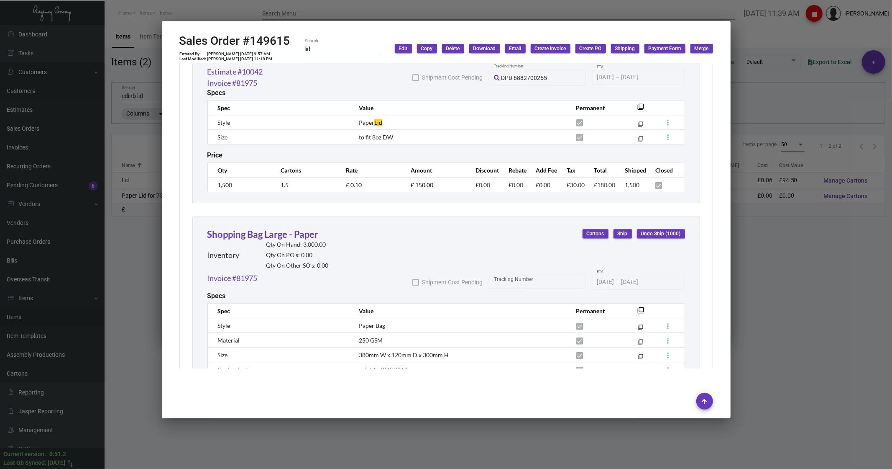
click at [815, 23] on div at bounding box center [446, 234] width 892 height 469
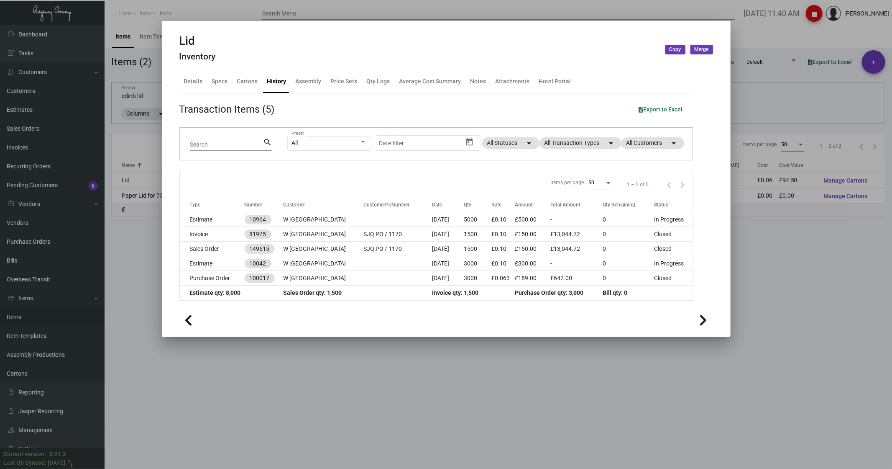
click at [140, 141] on div at bounding box center [446, 234] width 892 height 469
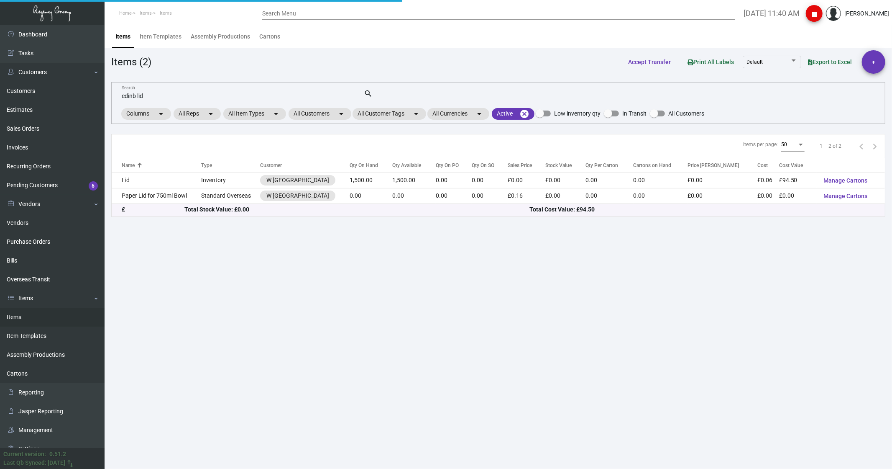
click at [154, 101] on div "edinb lid Search" at bounding box center [243, 95] width 242 height 13
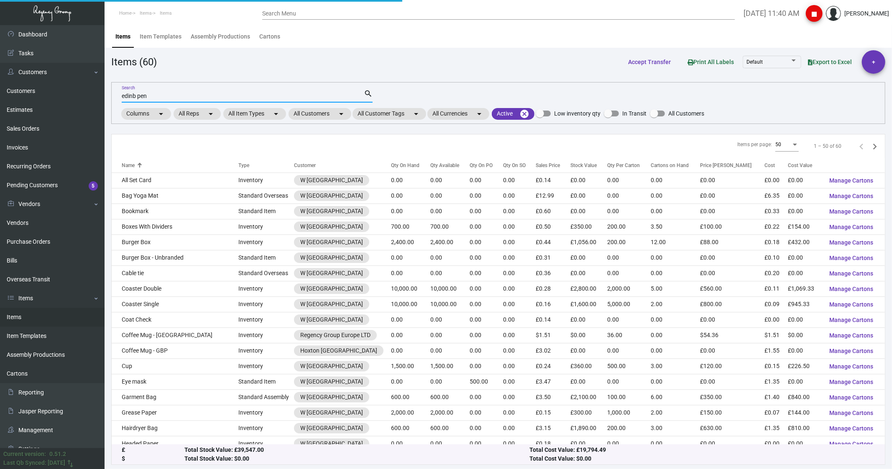
type input "edinb pen"
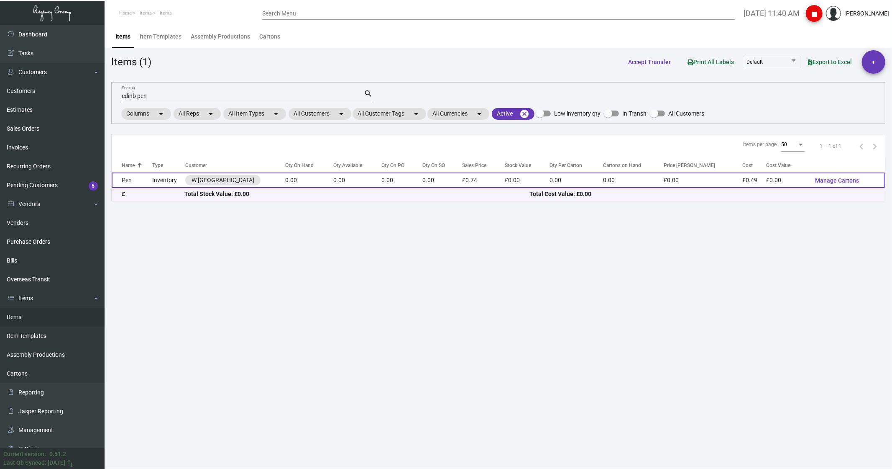
click at [144, 178] on td "Pen" at bounding box center [132, 179] width 41 height 15
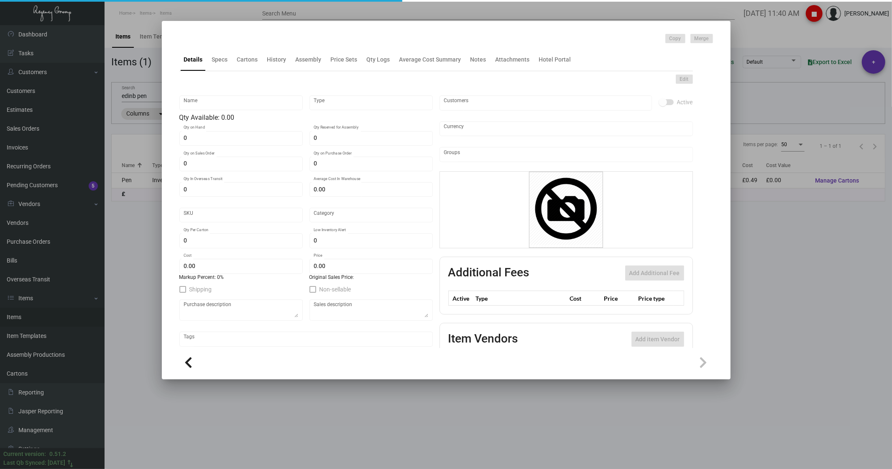
type input "Pen"
type input "Inventory"
type input "£ 0.00"
type input "WEDMP18"
type input "Overseas"
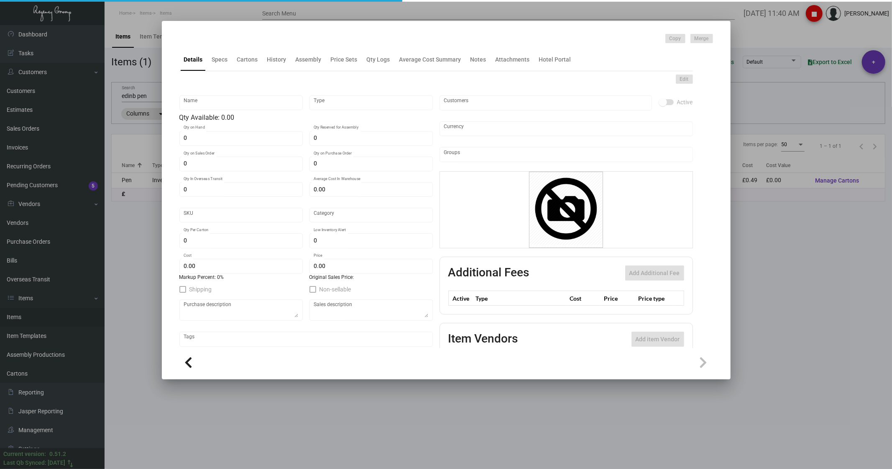
type input "£ 0.49"
type input "£ 0.74"
checkbox input "true"
type input "United Kingdom Pound £"
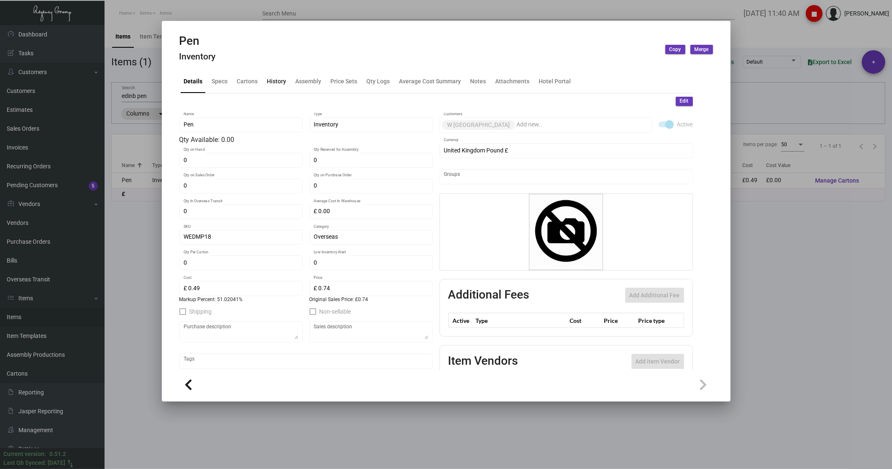
click at [277, 80] on div "History" at bounding box center [276, 81] width 19 height 9
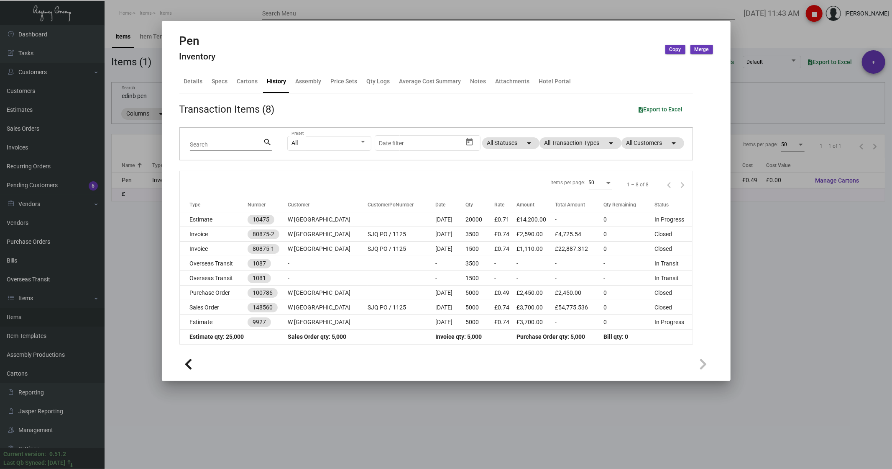
click at [164, 14] on div at bounding box center [446, 234] width 892 height 469
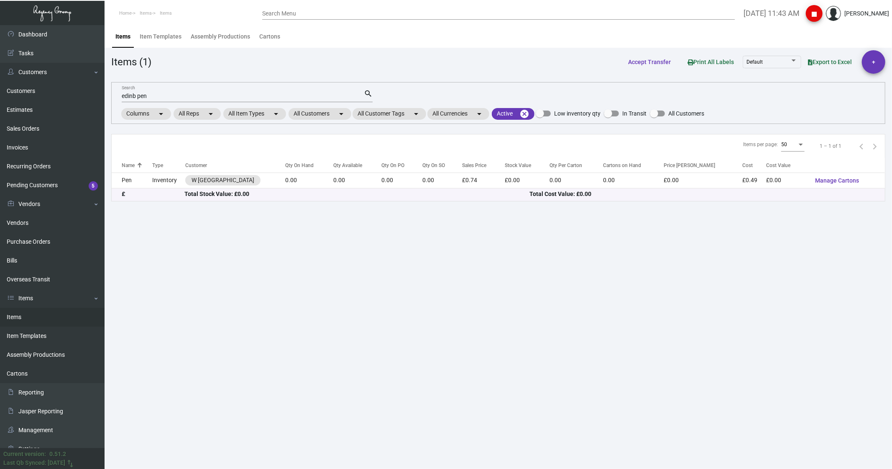
click at [153, 96] on input "edinb pen" at bounding box center [243, 96] width 242 height 7
type input "edinb tote"
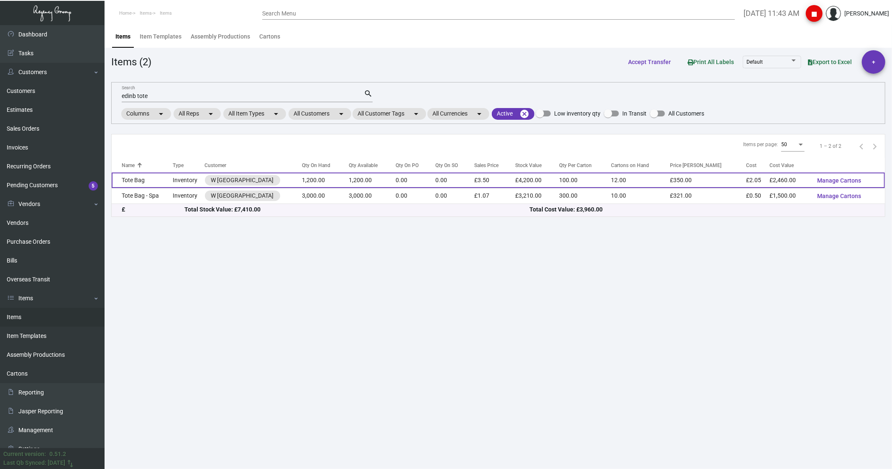
click at [141, 182] on td "Tote Bag" at bounding box center [142, 179] width 61 height 15
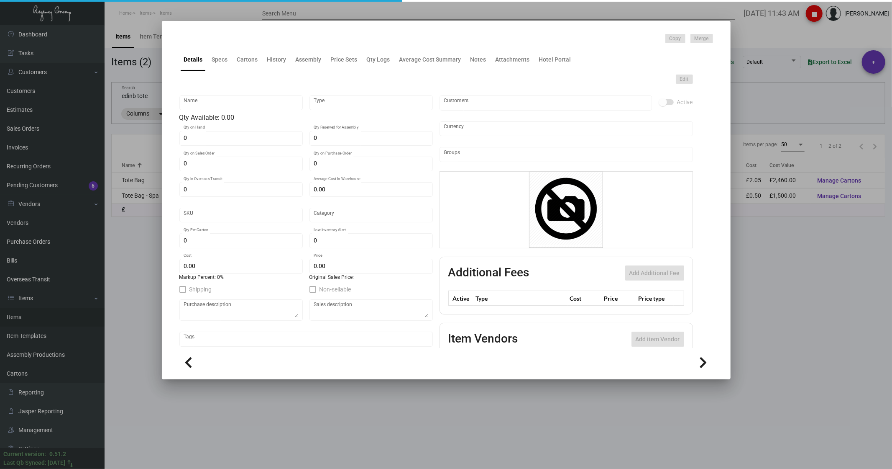
type input "Tote Bag"
type input "Inventory"
type input "1,200"
type input "£ 0.00"
type input "WEDTB11"
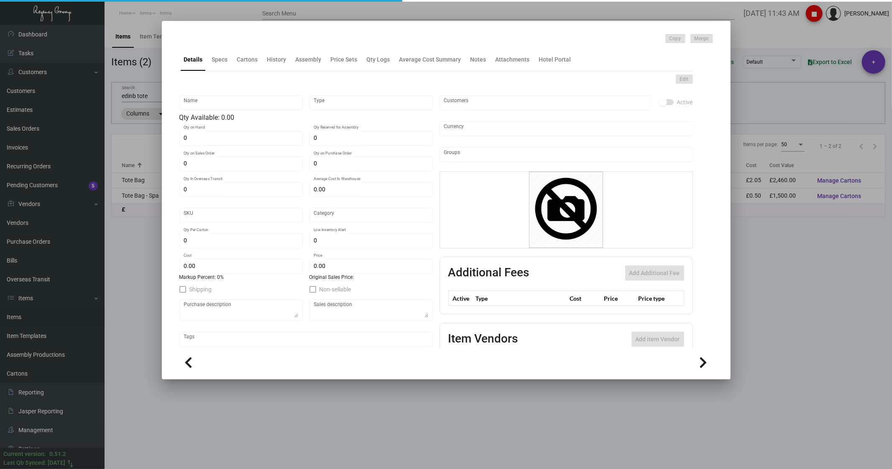
type input "Standard"
type input "100"
type input "£ 2.05"
type input "£ 3.50"
checkbox input "true"
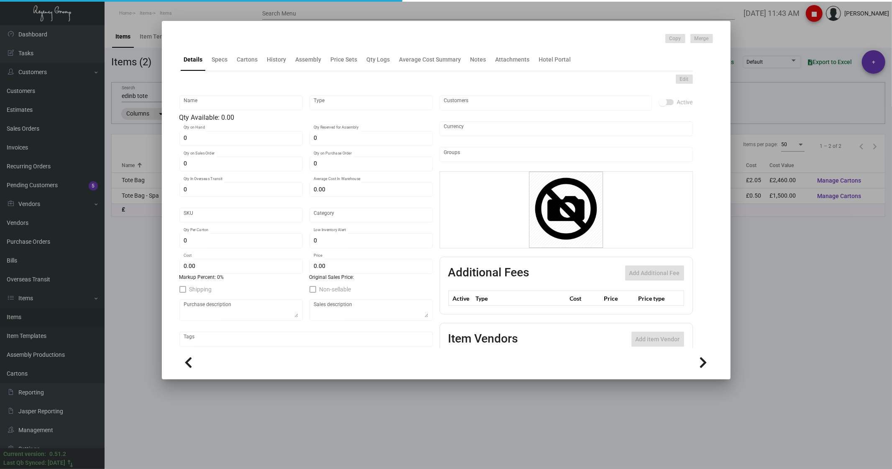
type input "United Kingdom Pound £"
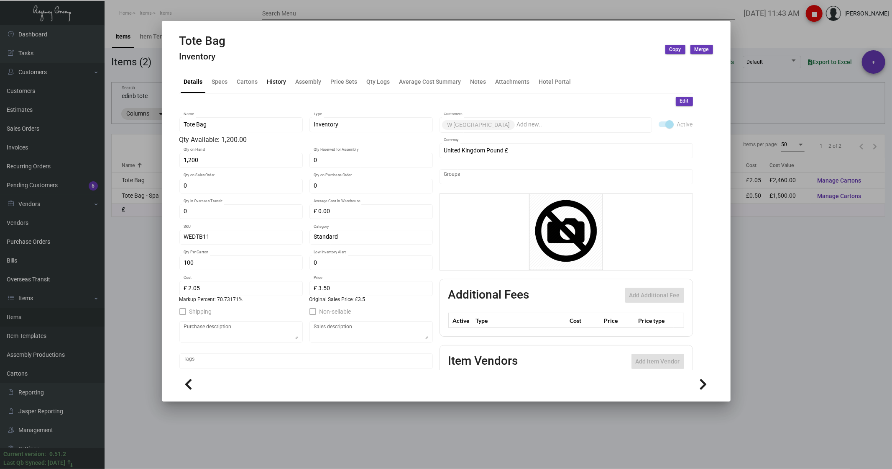
click at [267, 81] on div "History" at bounding box center [276, 81] width 19 height 9
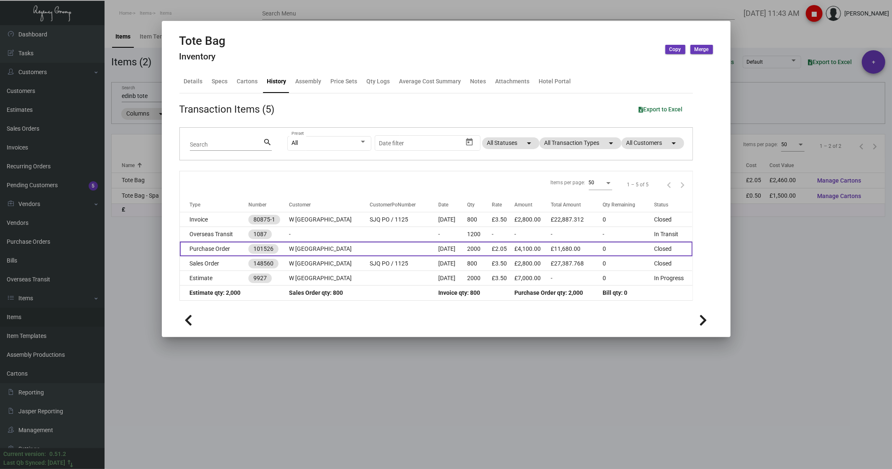
click at [207, 247] on td "Purchase Order" at bounding box center [214, 248] width 69 height 15
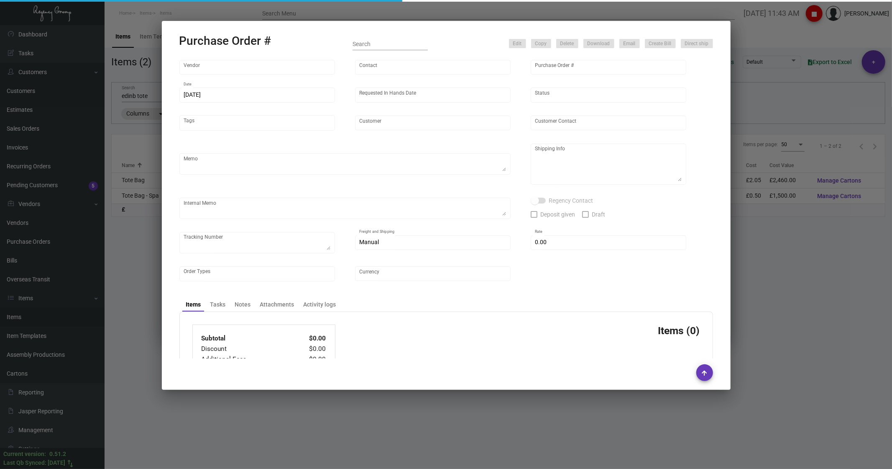
type input "Hangzhou [PERSON_NAME] Leisure Product Co. LTD"
type input "[PERSON_NAME]"
type input "101526"
type input "[DATE]"
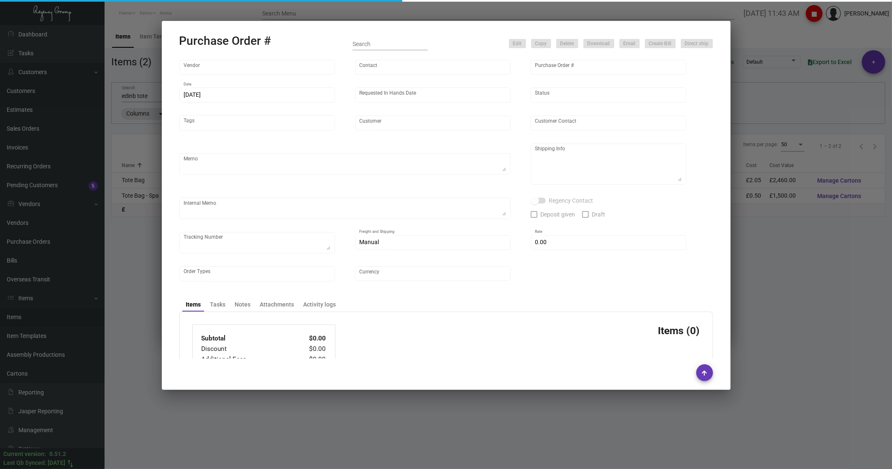
type input "W [GEOGRAPHIC_DATA]"
type input "[PERSON_NAME]"
type textarea "Please super rush, we have air ship qty for [DATE]. Please note size change tha…"
type textarea "Regency group Europe Ltd [STREET_ADDRESS]"
type textarea "Amounts are in USD Total quantity 4400 in [GEOGRAPHIC_DATA] qb Quantity 2400 in…"
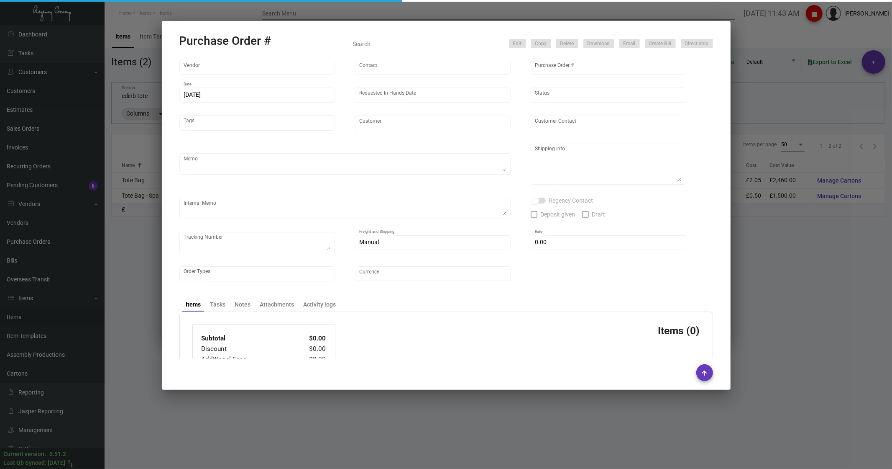
type input "£ 0.00"
type input "United Kingdom Pound £"
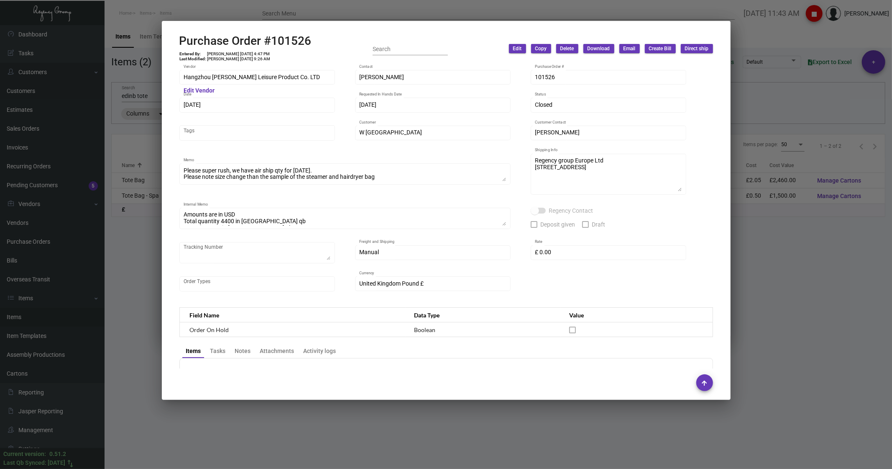
click at [148, 237] on div at bounding box center [446, 234] width 892 height 469
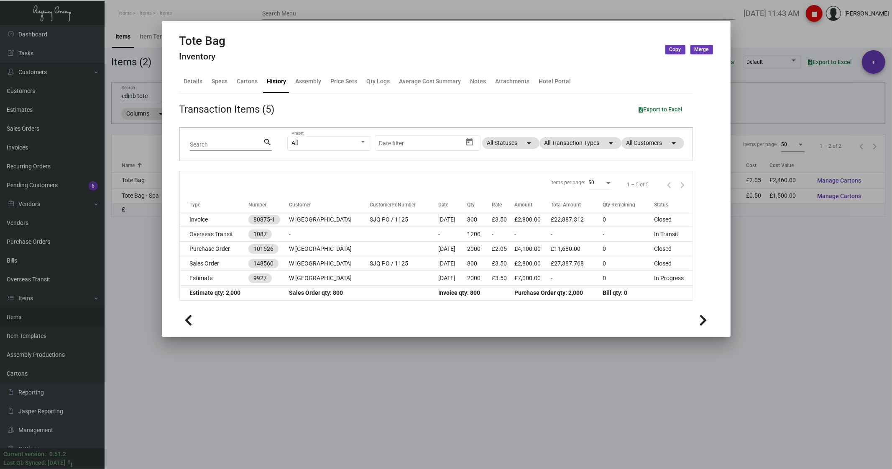
click at [764, 38] on div at bounding box center [446, 234] width 892 height 469
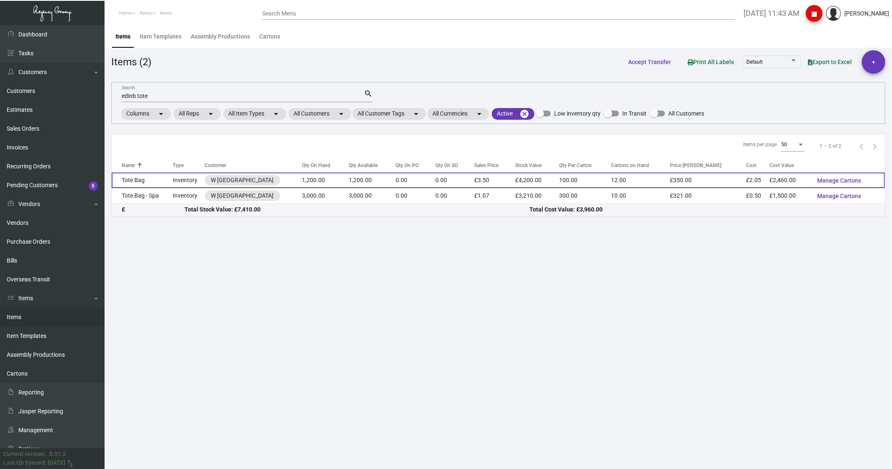
click at [173, 179] on td "Tote Bag" at bounding box center [142, 179] width 61 height 15
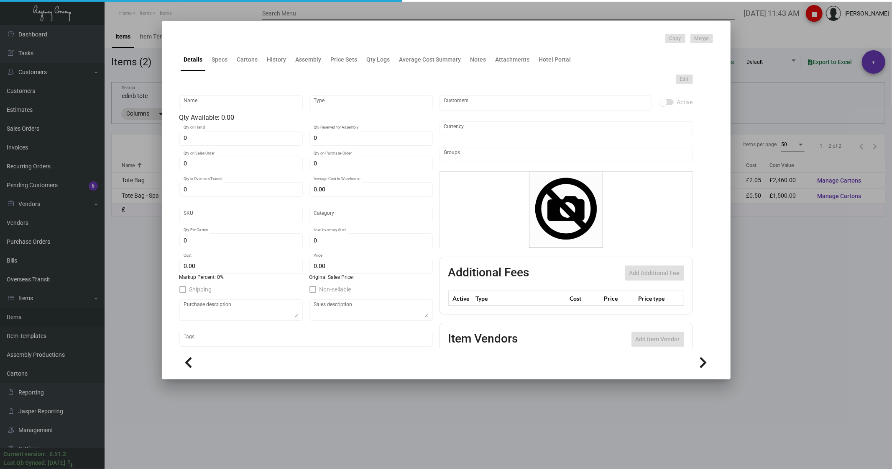
type input "Tote Bag"
type input "Inventory"
type input "1,200"
type input "£ 0.00"
type input "WEDTB11"
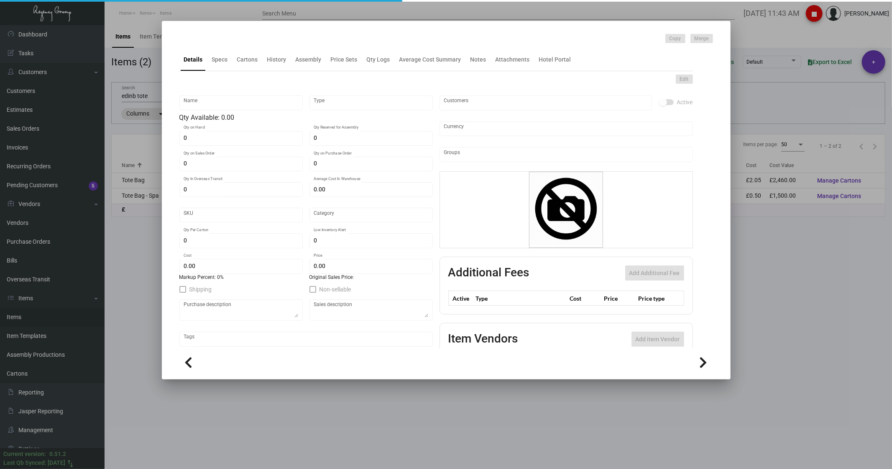
type input "Standard"
type input "100"
type input "£ 2.05"
type input "£ 3.50"
checkbox input "true"
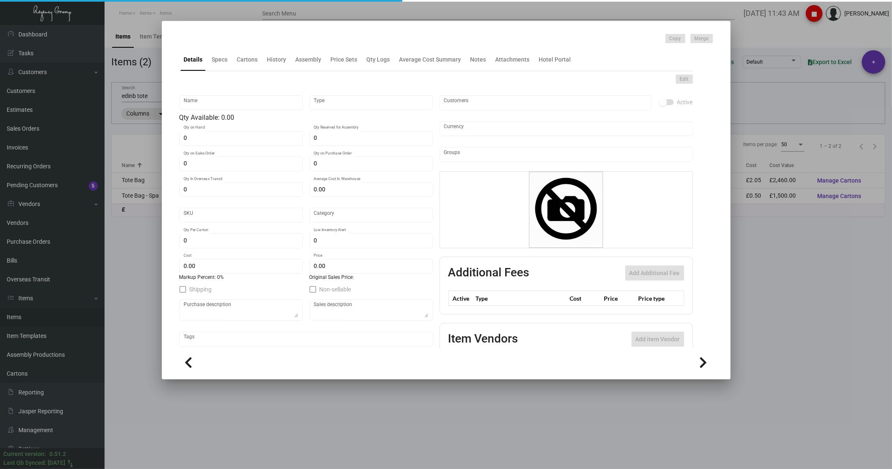
type input "United Kingdom Pound £"
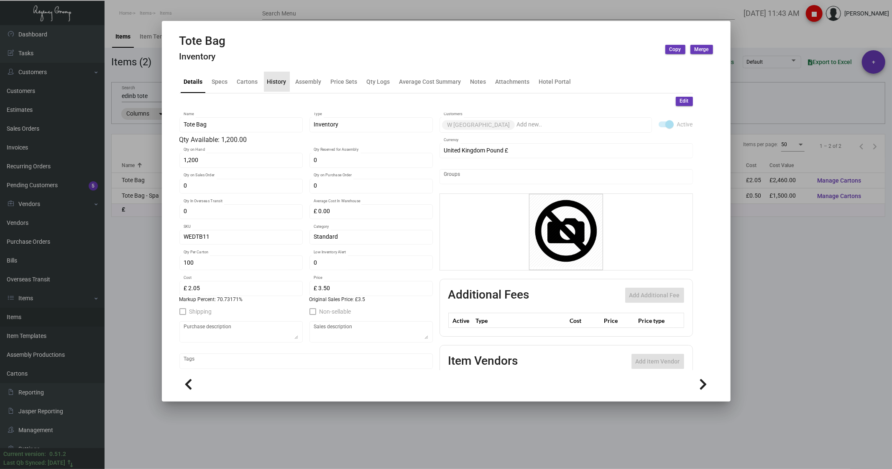
click at [277, 84] on div "History" at bounding box center [276, 81] width 19 height 9
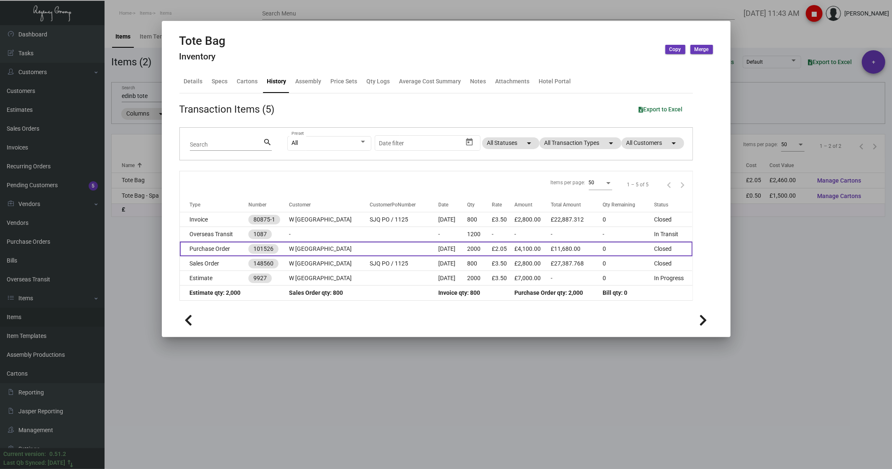
click at [208, 246] on td "Purchase Order" at bounding box center [214, 248] width 69 height 15
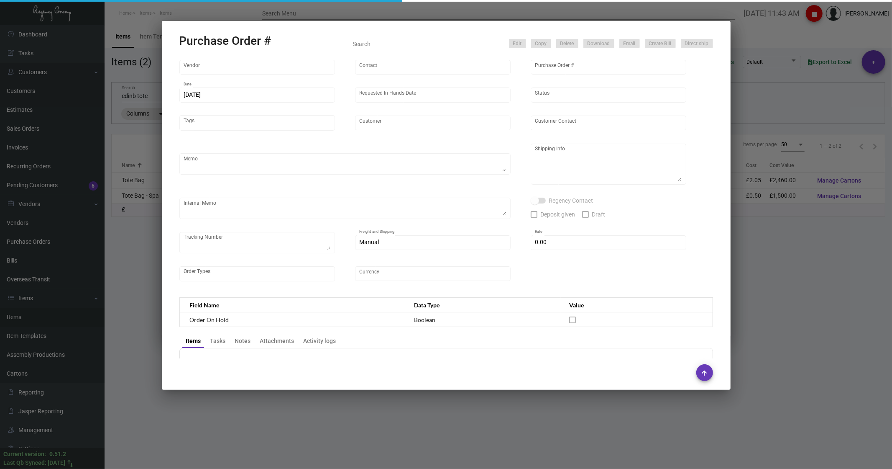
type input "Hangzhou [PERSON_NAME] Leisure Product Co. LTD"
type input "[PERSON_NAME]"
type input "101526"
type input "[DATE]"
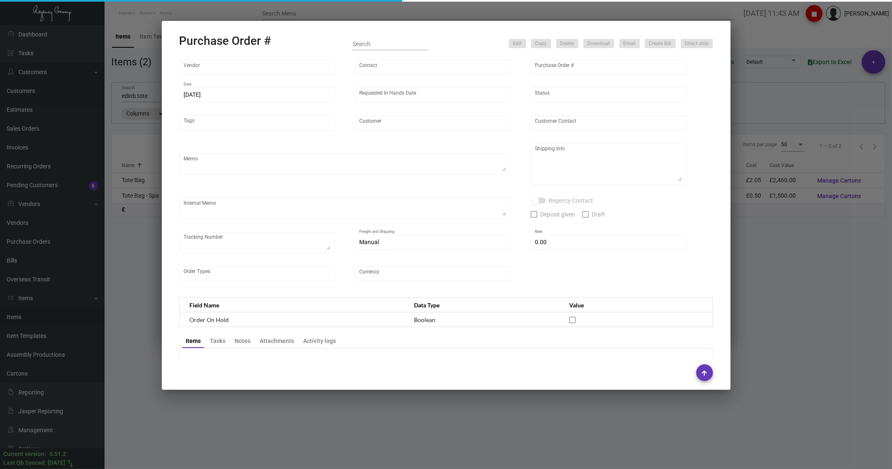
type input "W [GEOGRAPHIC_DATA]"
type input "[PERSON_NAME]"
type textarea "Please super rush, we have air ship qty for [DATE]. Please note size change tha…"
type textarea "Regency group Europe Ltd [STREET_ADDRESS]"
type textarea "Amounts are in USD Total quantity 4400 in [GEOGRAPHIC_DATA] qb Quantity 2400 in…"
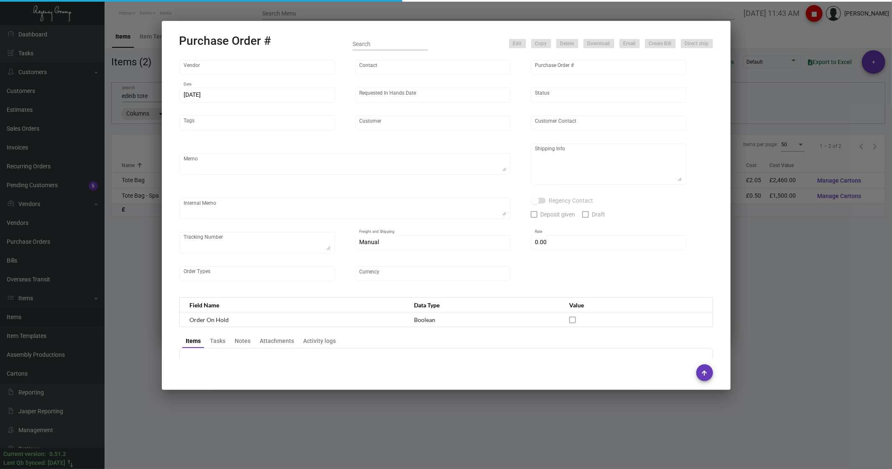
type input "£ 0.00"
type input "United Kingdom Pound £"
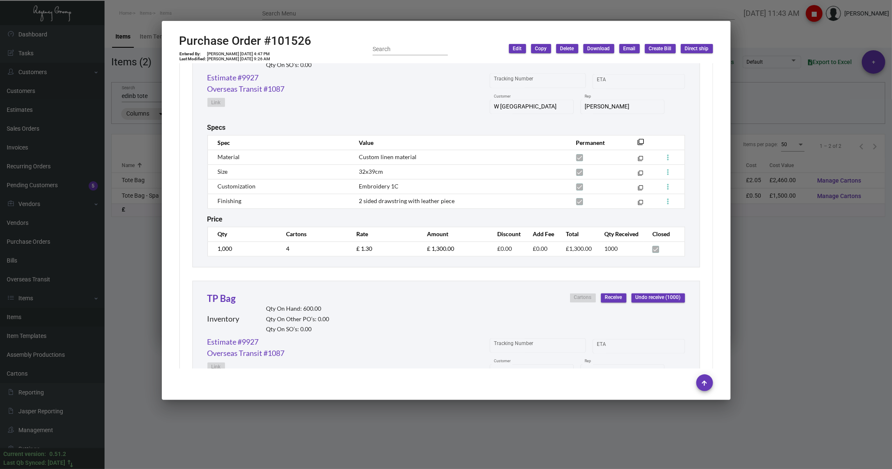
scroll to position [1348, 0]
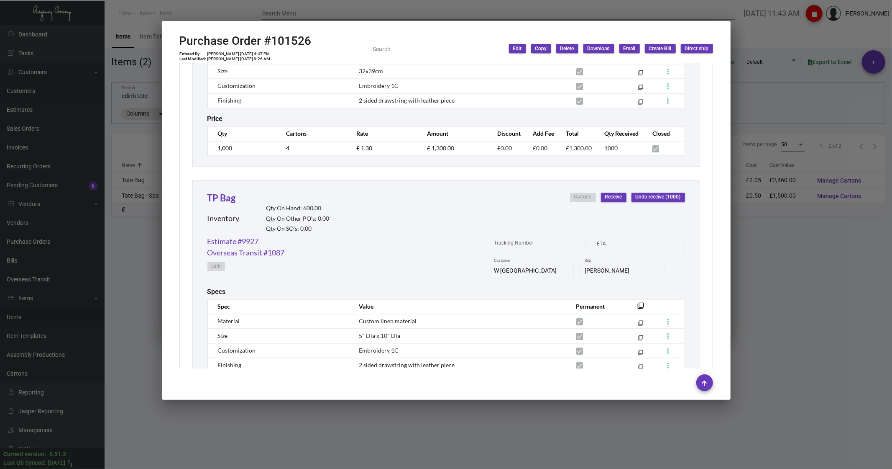
drag, startPoint x: 829, startPoint y: 308, endPoint x: 830, endPoint y: 29, distance: 279.0
click at [832, 307] on div at bounding box center [446, 234] width 892 height 469
